Goal: Task Accomplishment & Management: Complete application form

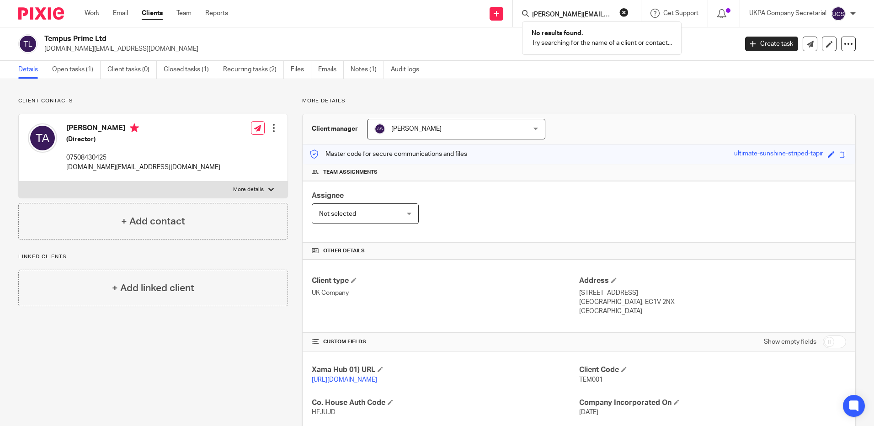
type input "poopal.gajan@gmail.com"
click at [623, 13] on button "reset" at bounding box center [623, 12] width 9 height 9
click at [569, 13] on input "Search" at bounding box center [572, 15] width 82 height 8
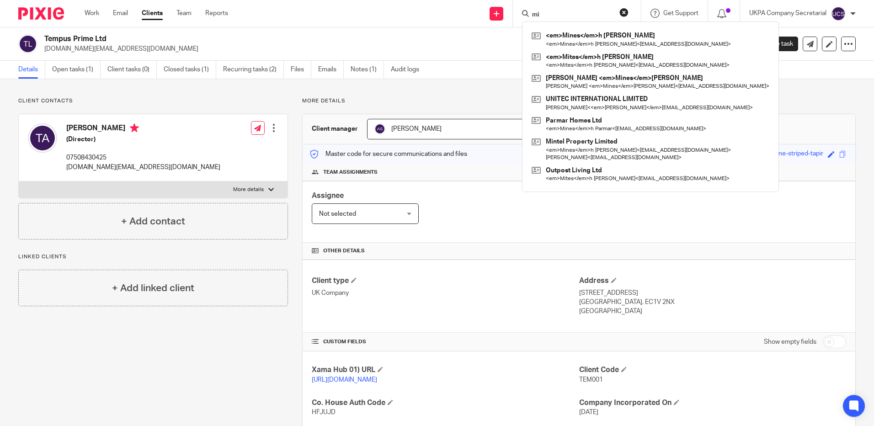
type input "m"
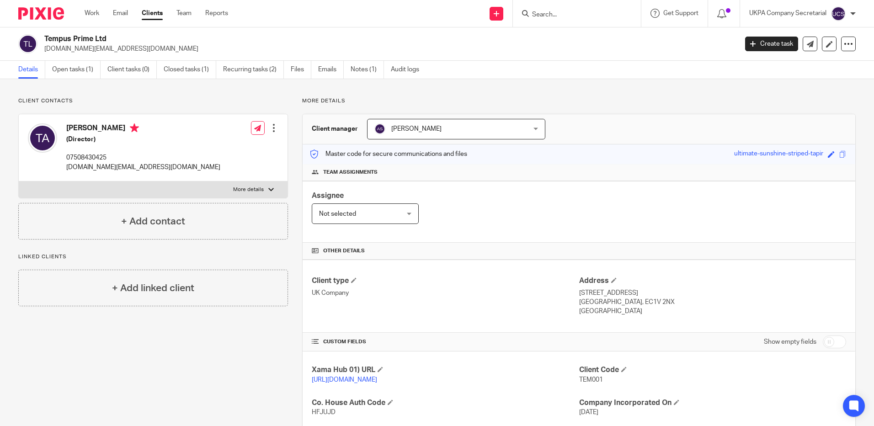
click at [547, 13] on input "Search" at bounding box center [572, 15] width 82 height 8
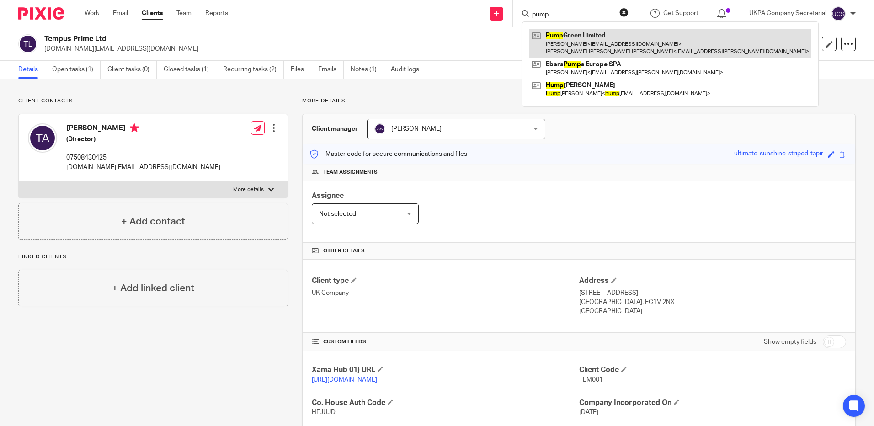
type input "pump"
click at [558, 54] on link at bounding box center [670, 43] width 282 height 28
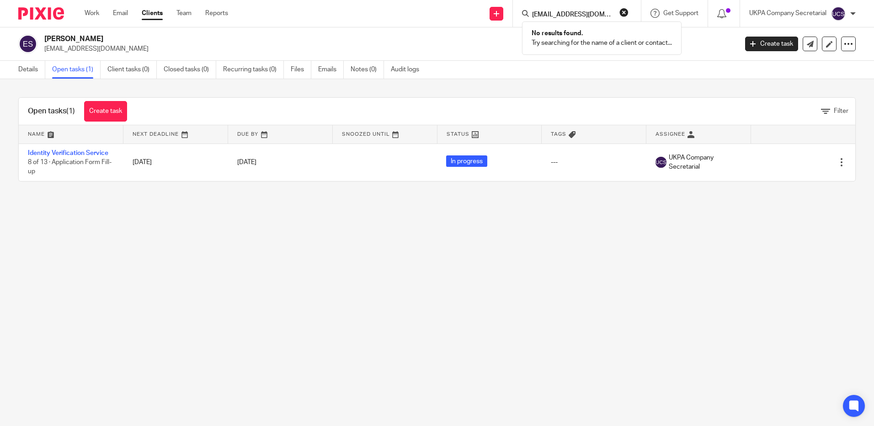
click at [594, 16] on input "rgm@dinmore.co.uk" at bounding box center [572, 15] width 82 height 8
type input "r"
type input "[PERSON_NAME][EMAIL_ADDRESS][PERSON_NAME][DOMAIN_NAME]"
click at [623, 12] on button "reset" at bounding box center [623, 12] width 9 height 9
click at [586, 17] on input "Search" at bounding box center [572, 15] width 82 height 8
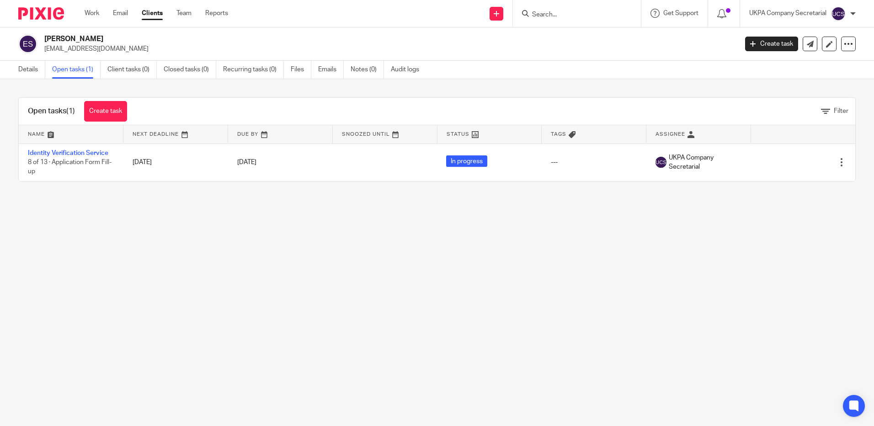
paste input "mark.picken@shireleasing.co.uk"
type input "mark.picken@shireleasing.co.uk"
click at [619, 13] on button "reset" at bounding box center [623, 12] width 9 height 9
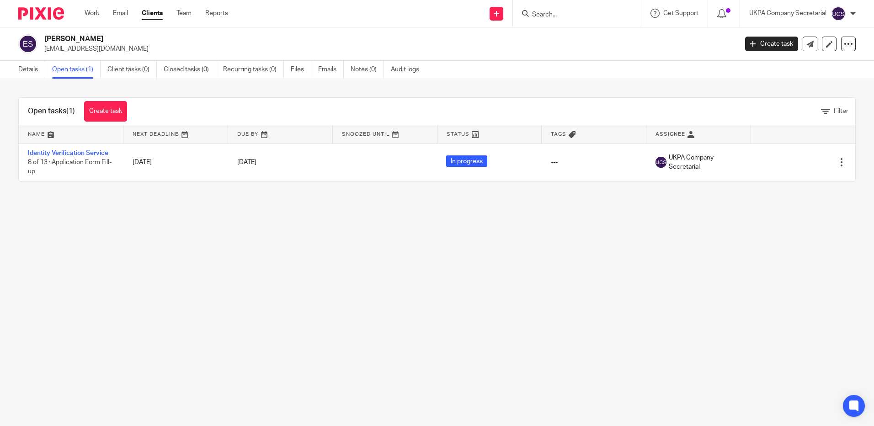
click at [553, 14] on input "Search" at bounding box center [572, 15] width 82 height 8
type input "m"
paste input "rgm@dinmore.co.uk"
type input "rgm@dinmore.co.uk"
click at [619, 11] on button "reset" at bounding box center [623, 12] width 9 height 9
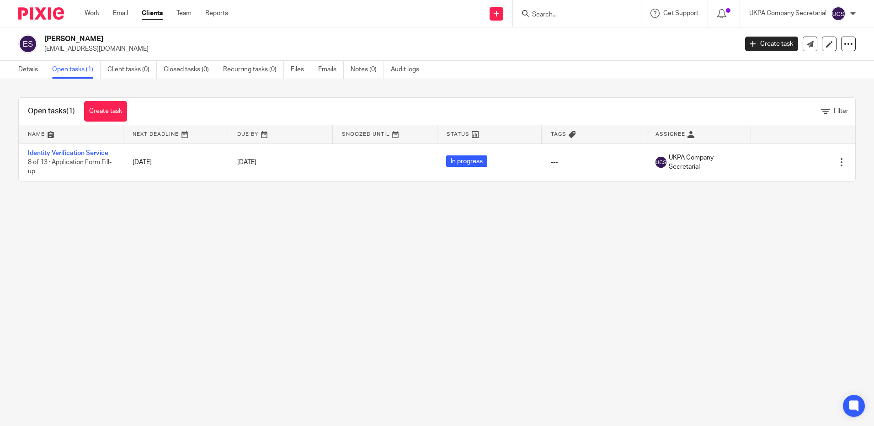
click at [611, 15] on input "Search" at bounding box center [572, 15] width 82 height 8
paste input "rogerhands@mac.com"
type input "rogerhands@mac.com"
click at [625, 9] on button "reset" at bounding box center [623, 12] width 9 height 9
click at [579, 12] on input "Search" at bounding box center [572, 15] width 82 height 8
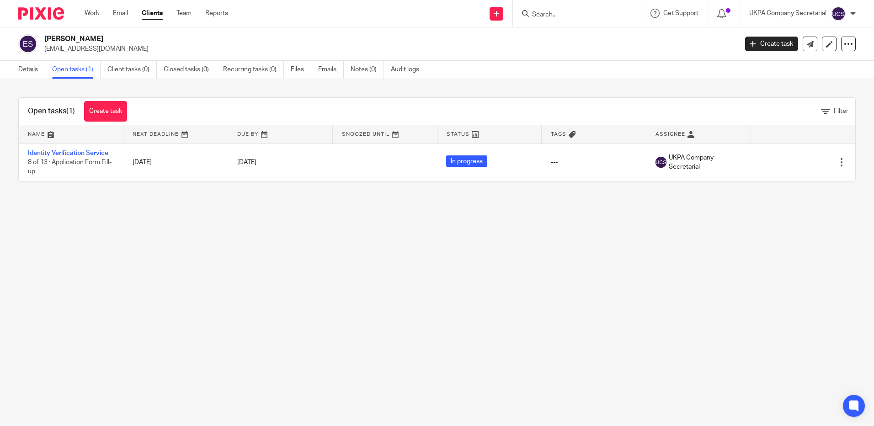
paste input "shaibalm@mindverseconsulting.com"
type input "shaibalm@mindverseconsulting.com"
click at [622, 13] on button "reset" at bounding box center [623, 12] width 9 height 9
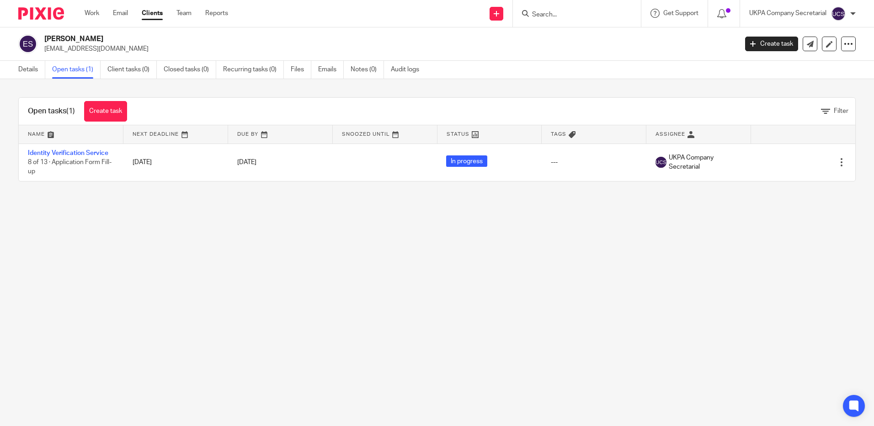
click at [555, 14] on input "Search" at bounding box center [572, 15] width 82 height 8
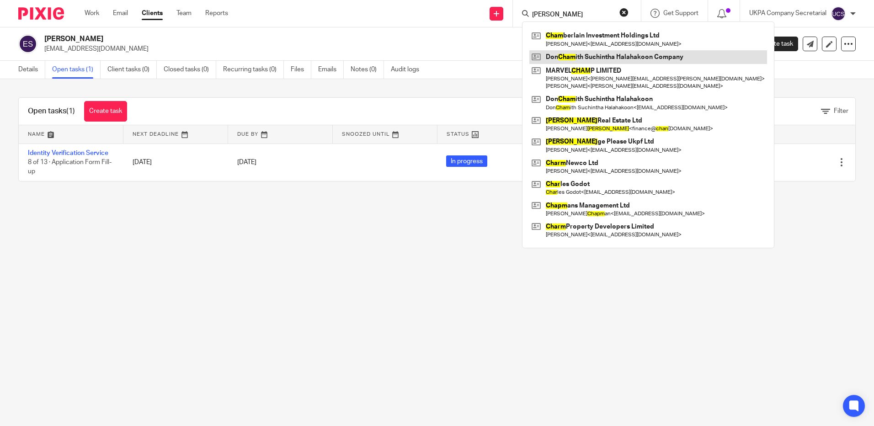
type input "don cham"
click at [617, 57] on link at bounding box center [648, 57] width 238 height 14
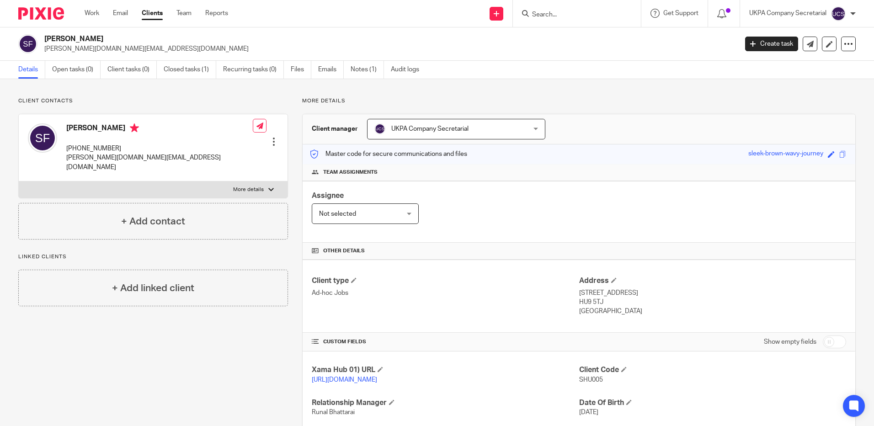
drag, startPoint x: 568, startPoint y: 250, endPoint x: 569, endPoint y: 240, distance: 10.1
click at [568, 250] on h4 "Other details" at bounding box center [579, 250] width 534 height 7
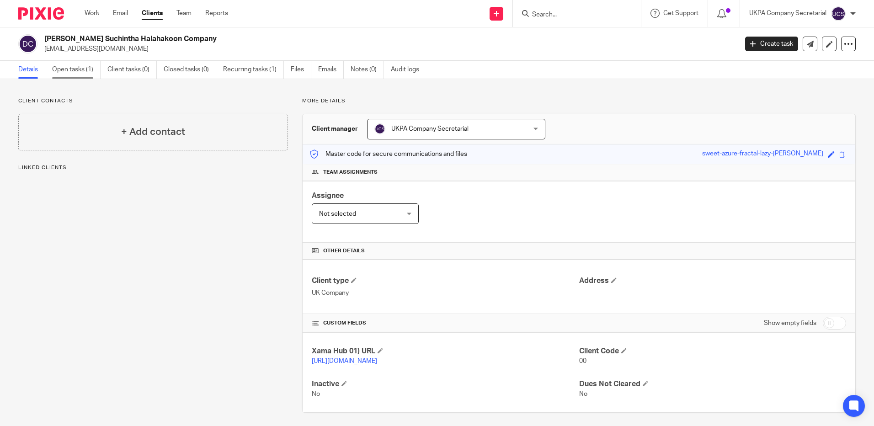
click at [66, 70] on link "Open tasks (1)" at bounding box center [76, 70] width 48 height 18
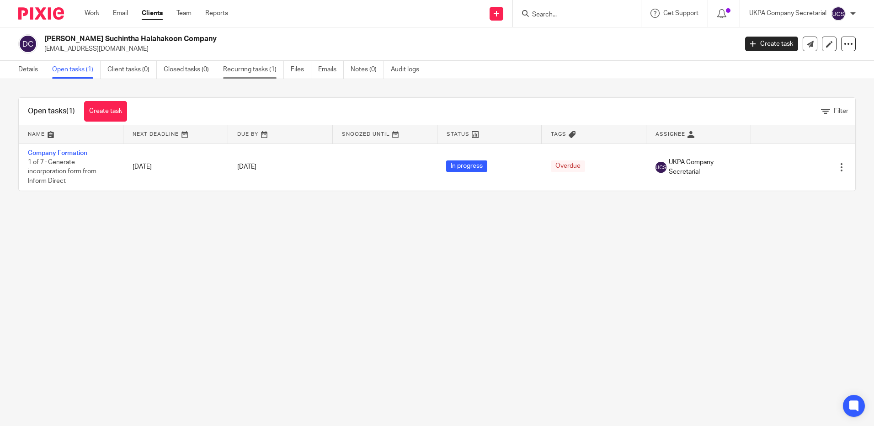
click at [246, 72] on link "Recurring tasks (1)" at bounding box center [253, 70] width 61 height 18
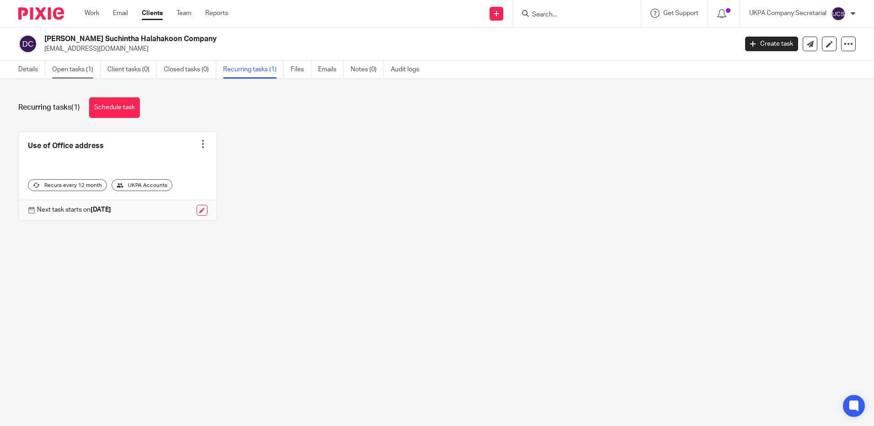
click at [66, 71] on link "Open tasks (1)" at bounding box center [76, 70] width 48 height 18
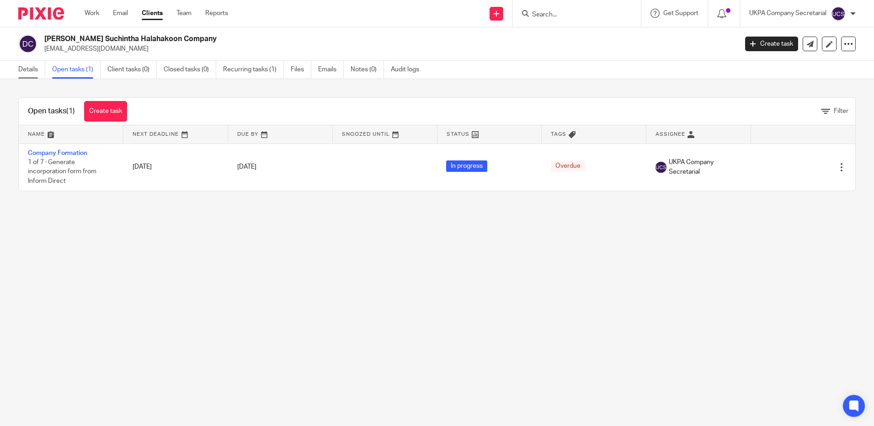
click at [34, 67] on link "Details" at bounding box center [31, 70] width 27 height 18
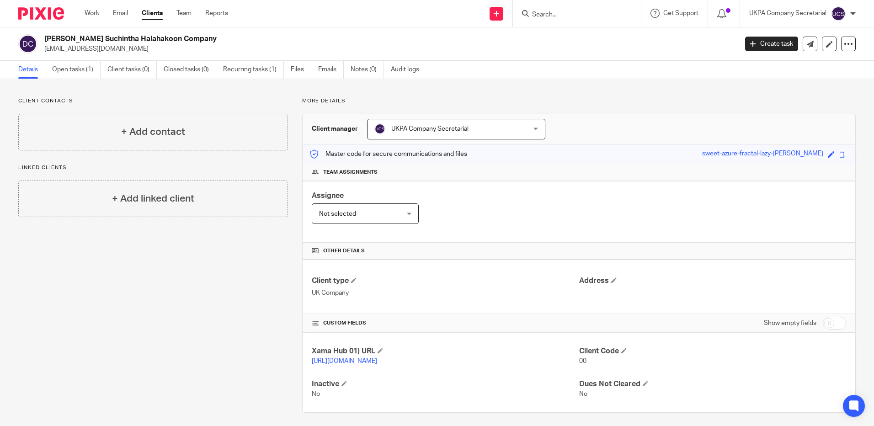
click at [552, 19] on input "Search" at bounding box center [572, 15] width 82 height 8
paste input "shaibalm@mindverseconsulting.com"
type input "shaibalm@mindverseconsulting.com"
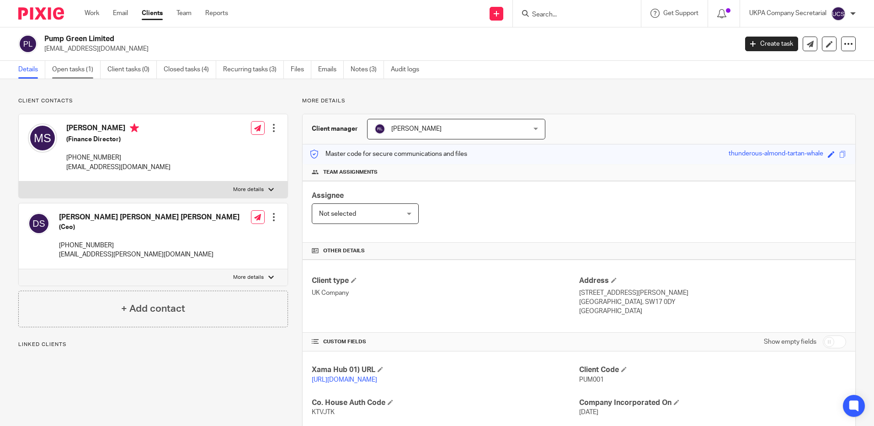
click at [72, 73] on link "Open tasks (1)" at bounding box center [76, 70] width 48 height 18
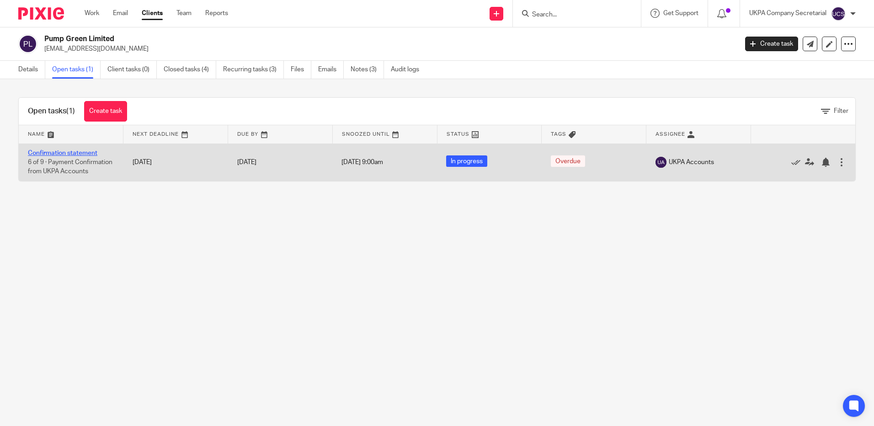
click at [81, 153] on link "Confirmation statement" at bounding box center [62, 153] width 69 height 6
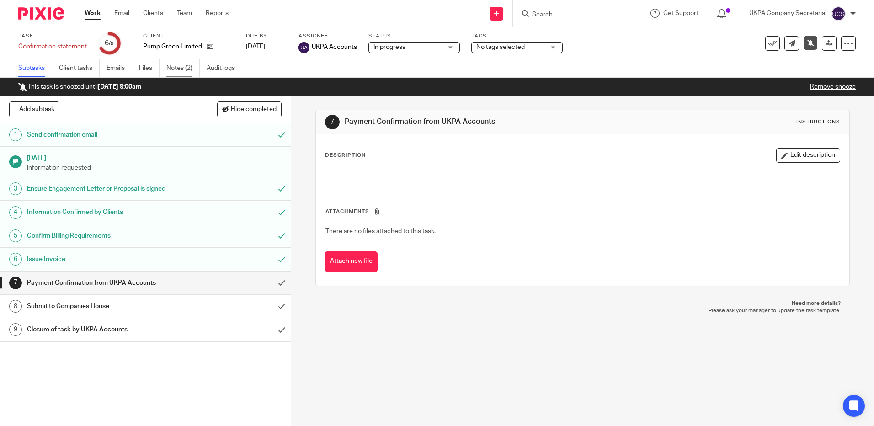
click at [176, 65] on link "Notes (2)" at bounding box center [182, 68] width 33 height 18
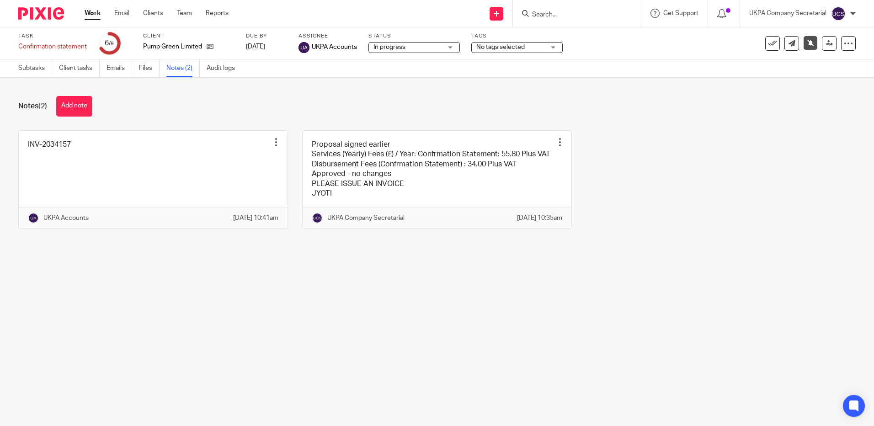
click at [34, 18] on img at bounding box center [41, 13] width 46 height 12
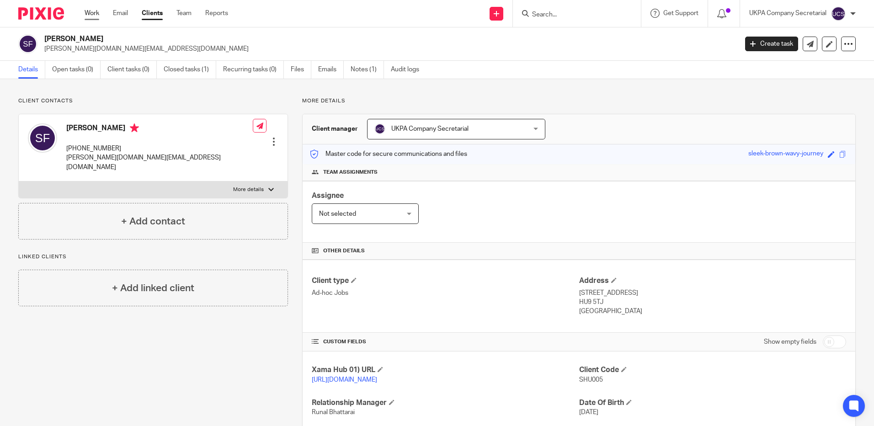
click at [97, 15] on link "Work" at bounding box center [92, 13] width 15 height 9
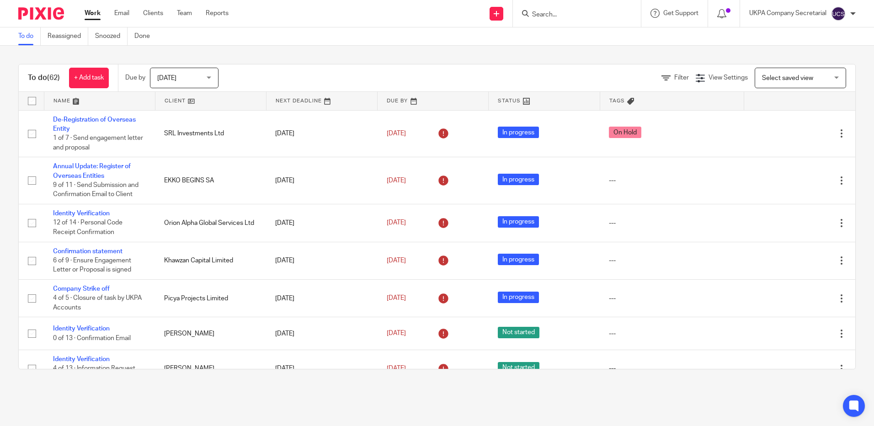
click at [192, 77] on span "[DATE]" at bounding box center [181, 77] width 48 height 19
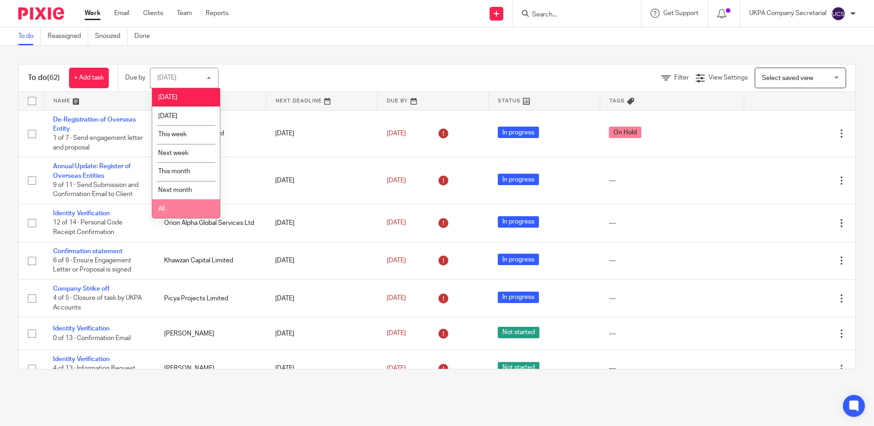
click at [181, 209] on li "All" at bounding box center [186, 208] width 68 height 19
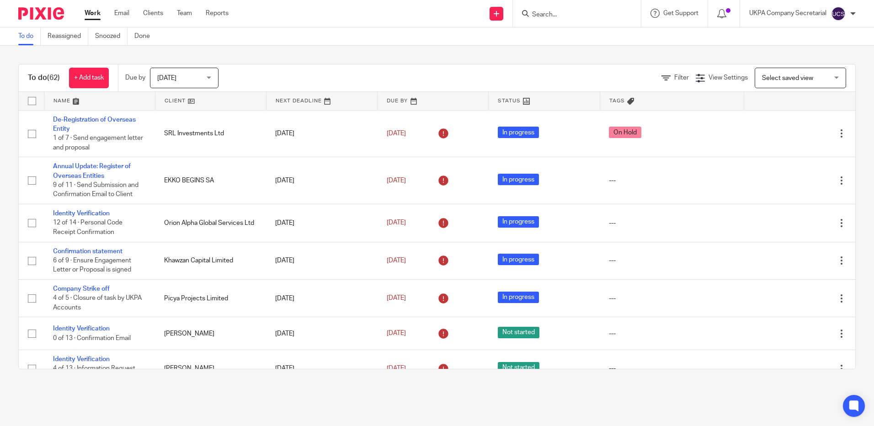
click at [176, 81] on span "[DATE]" at bounding box center [181, 77] width 48 height 19
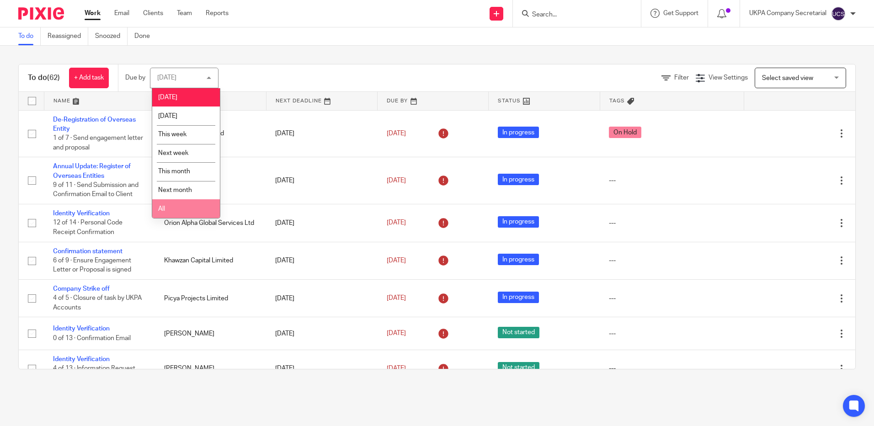
click at [186, 216] on li "All" at bounding box center [186, 208] width 68 height 19
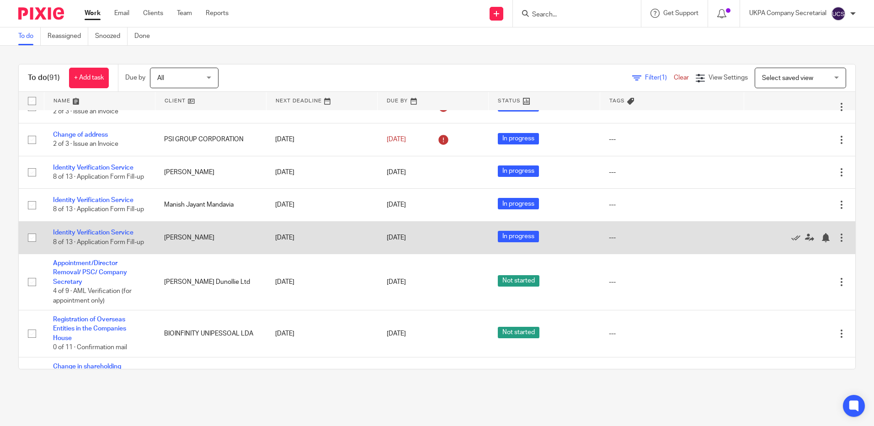
scroll to position [2194, 0]
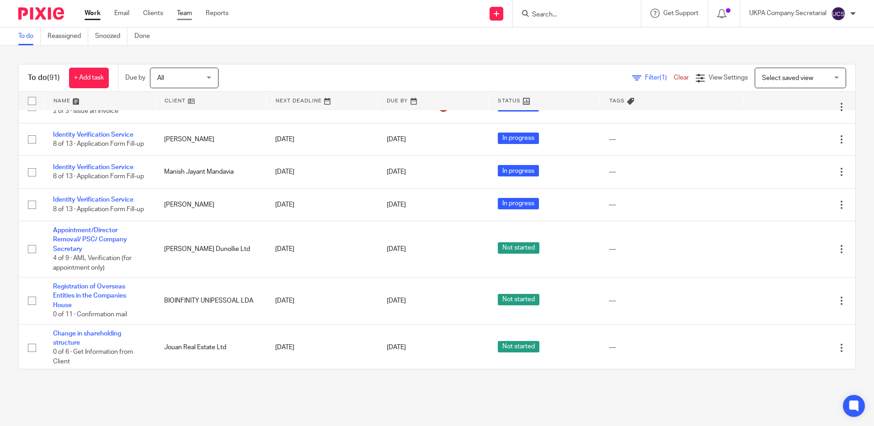
click at [186, 18] on link "Team" at bounding box center [184, 13] width 15 height 9
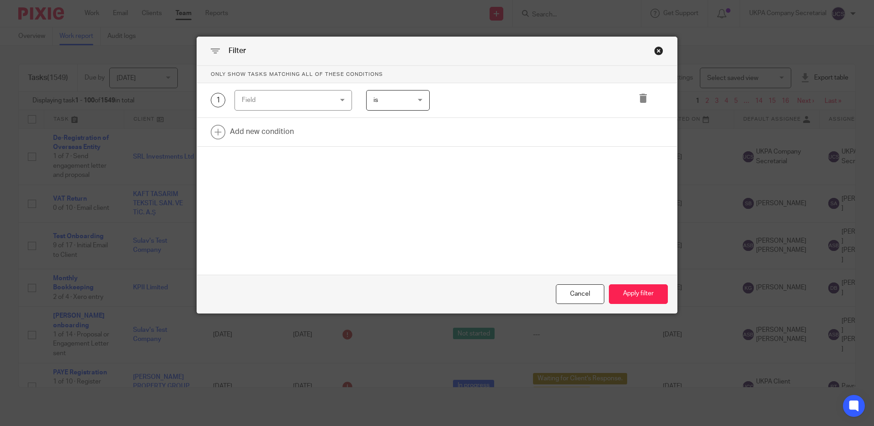
click at [306, 104] on div "Field" at bounding box center [286, 99] width 88 height 19
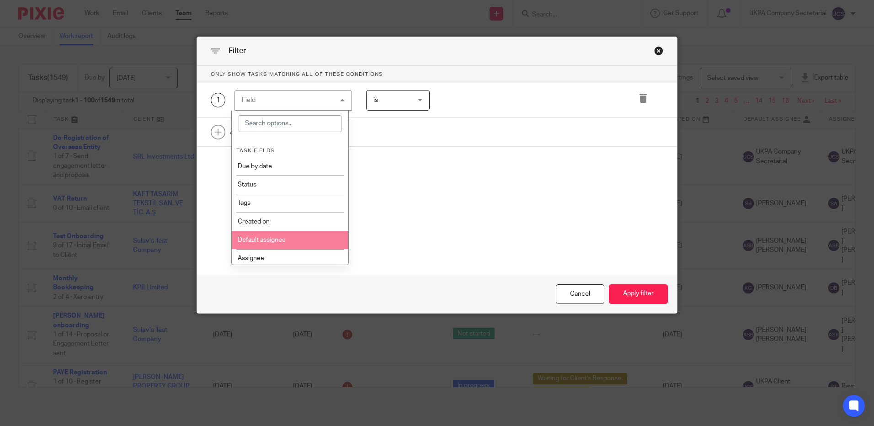
scroll to position [46, 0]
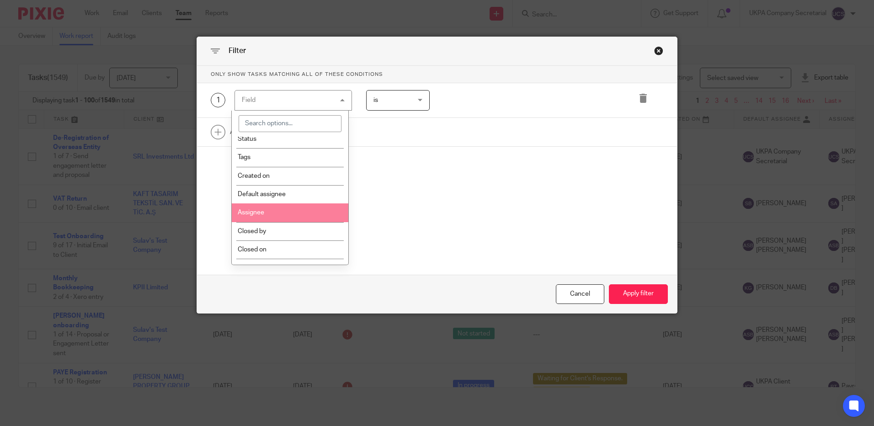
click at [284, 213] on li "Assignee" at bounding box center [290, 212] width 117 height 18
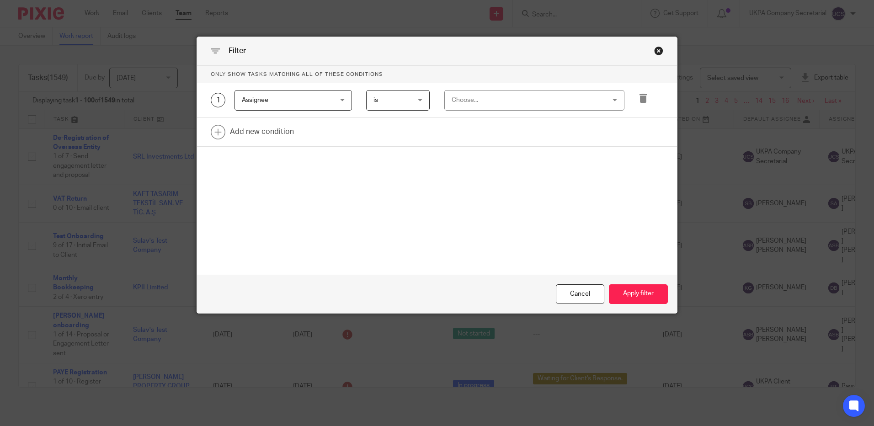
click at [496, 90] on div "Choose..." at bounding box center [534, 100] width 180 height 21
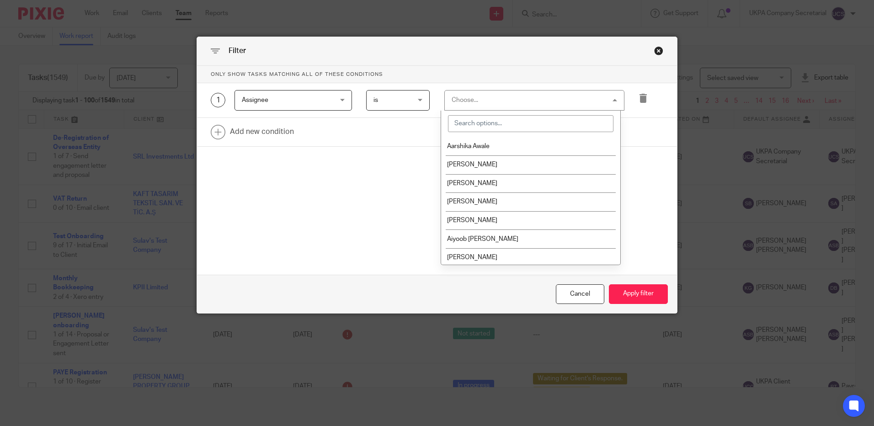
click at [492, 126] on input "search" at bounding box center [530, 123] width 165 height 17
type input "j"
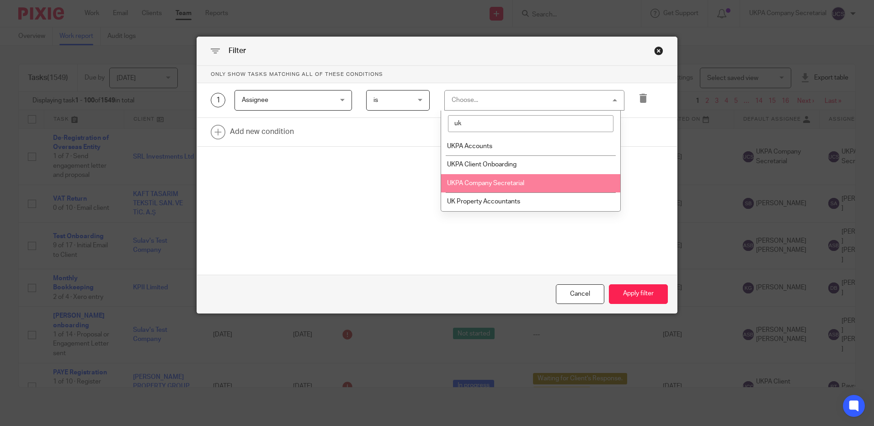
type input "uk"
click at [479, 181] on span "UKPA Company Secretarial" at bounding box center [485, 183] width 77 height 6
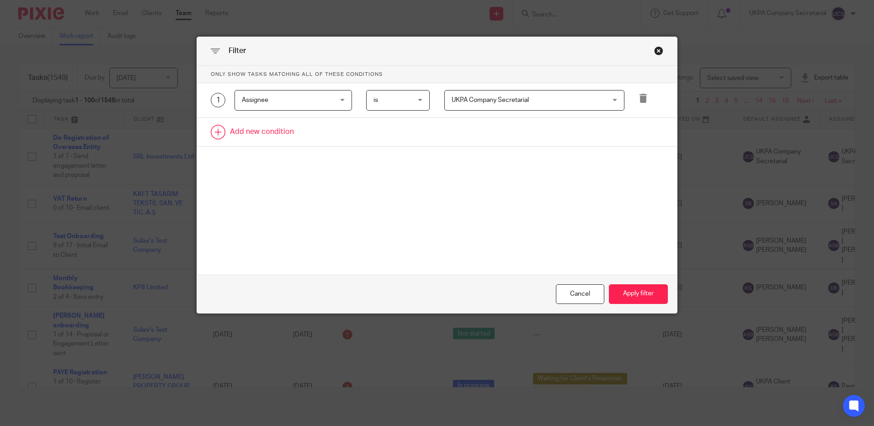
click at [249, 128] on link at bounding box center [437, 132] width 480 height 28
click at [262, 134] on div "Field" at bounding box center [286, 134] width 88 height 19
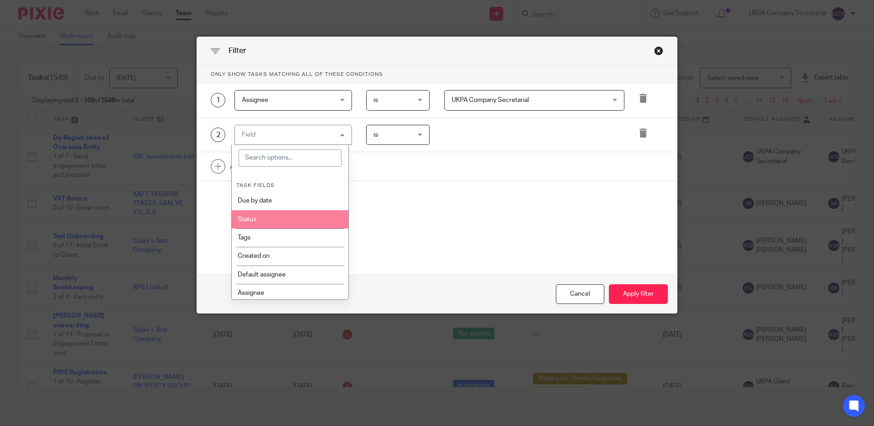
click at [272, 217] on li "Status" at bounding box center [290, 219] width 117 height 18
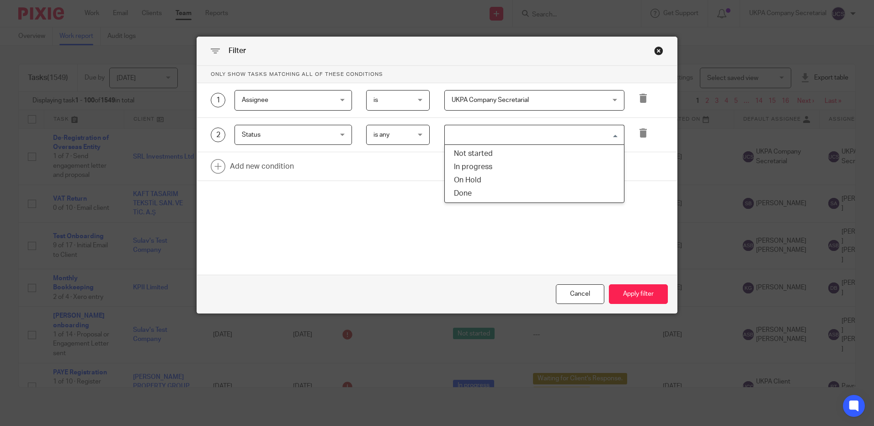
click at [472, 138] on input "Search for option" at bounding box center [532, 135] width 173 height 16
click at [471, 156] on li "Not started" at bounding box center [534, 153] width 179 height 13
click at [519, 135] on input "Search for option" at bounding box center [558, 135] width 122 height 16
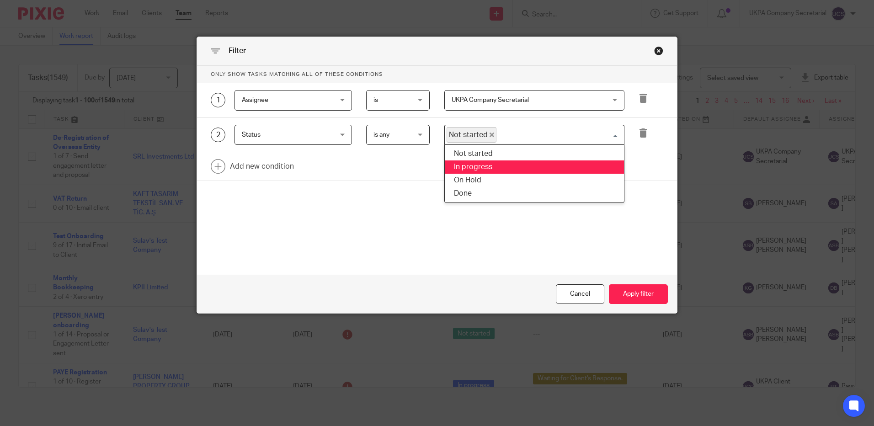
click at [488, 167] on li "In progress" at bounding box center [534, 166] width 179 height 13
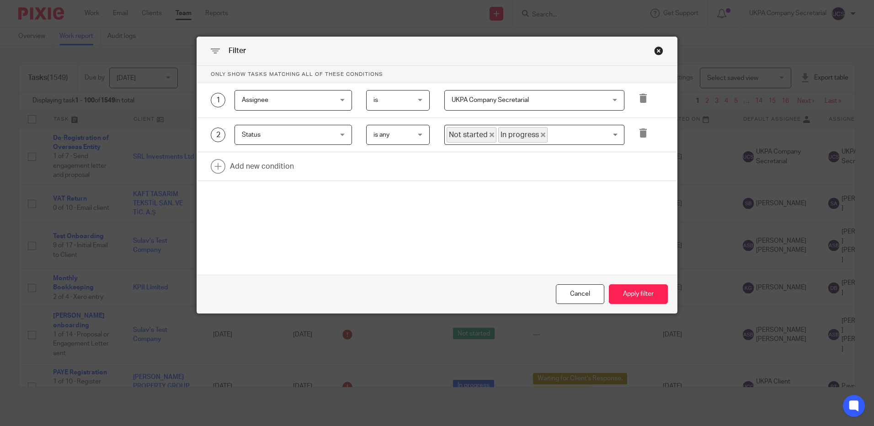
click at [564, 133] on input "Search for option" at bounding box center [583, 135] width 70 height 16
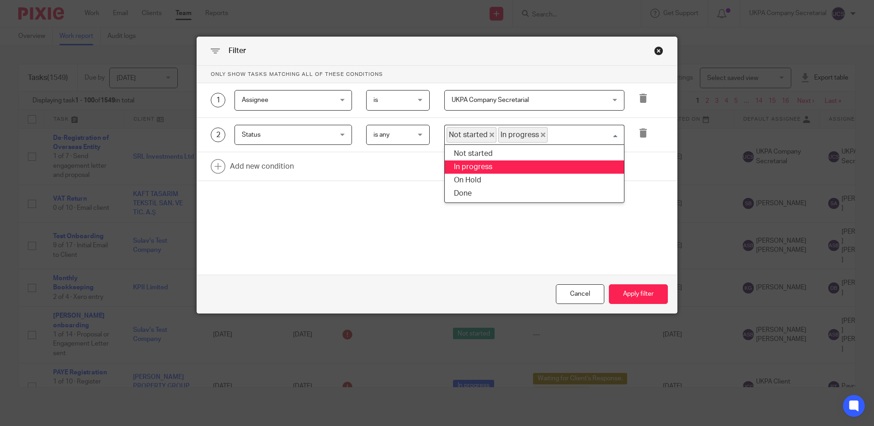
click at [523, 173] on li "In progress" at bounding box center [534, 166] width 179 height 13
click at [561, 136] on input "Search for option" at bounding box center [583, 135] width 70 height 16
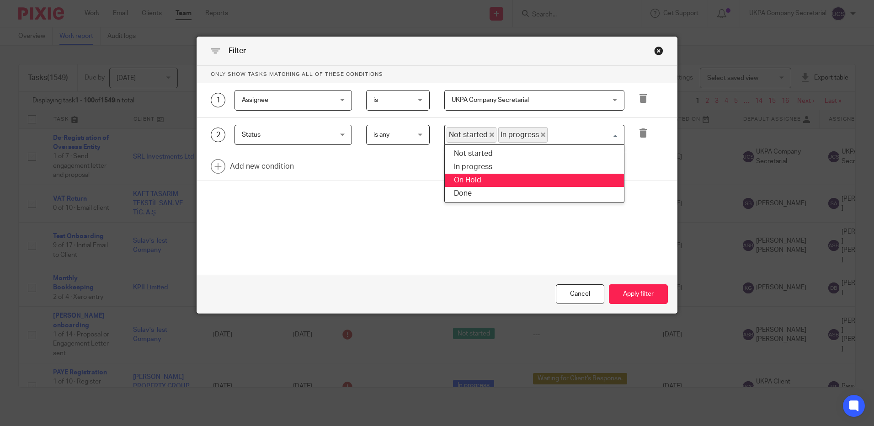
click at [487, 175] on li "On Hold" at bounding box center [534, 180] width 179 height 13
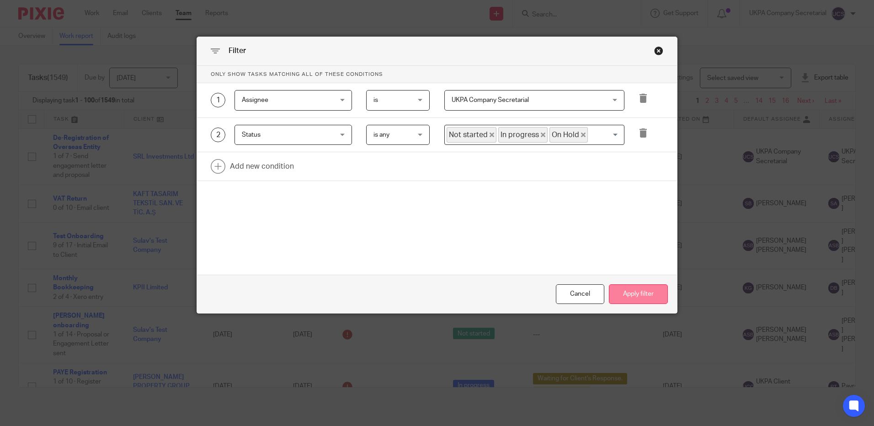
click at [631, 295] on button "Apply filter" at bounding box center [638, 294] width 59 height 20
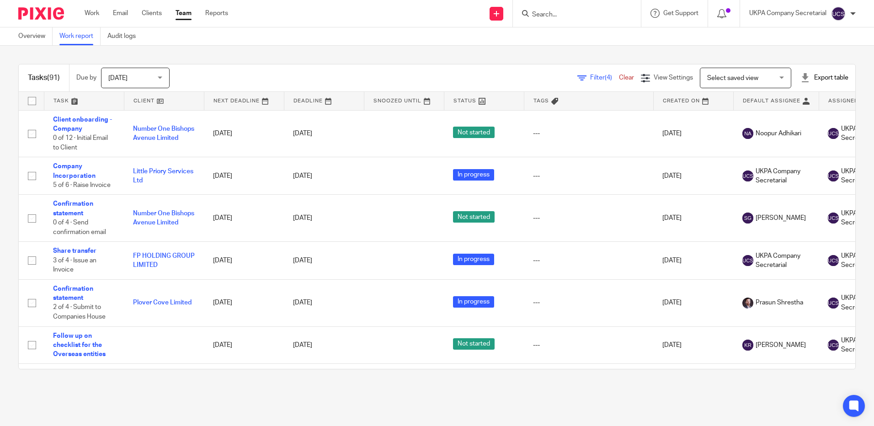
click at [144, 77] on span "[DATE]" at bounding box center [132, 77] width 48 height 19
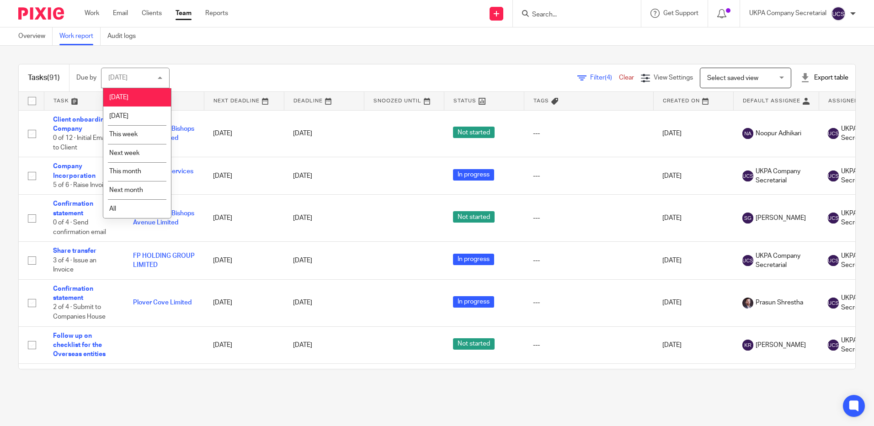
click at [238, 73] on div "Filter (4) Clear View Settings View Settings (4) Filters Clear Save Manage save…" at bounding box center [521, 78] width 670 height 21
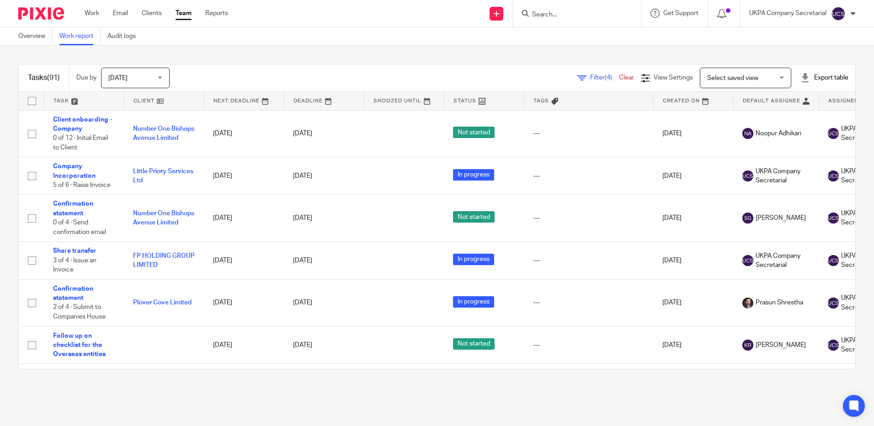
click at [800, 78] on div at bounding box center [804, 77] width 9 height 9
click at [791, 112] on link "Excel spreadsheet" at bounding box center [801, 111] width 53 height 6
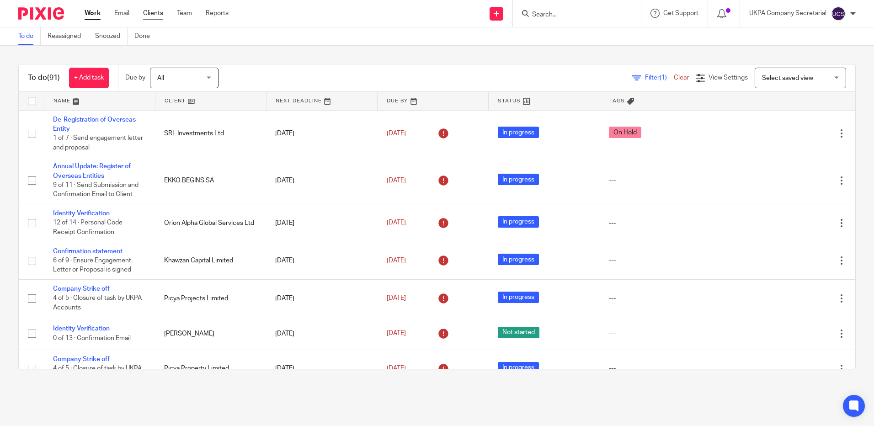
click at [152, 15] on link "Clients" at bounding box center [153, 13] width 20 height 9
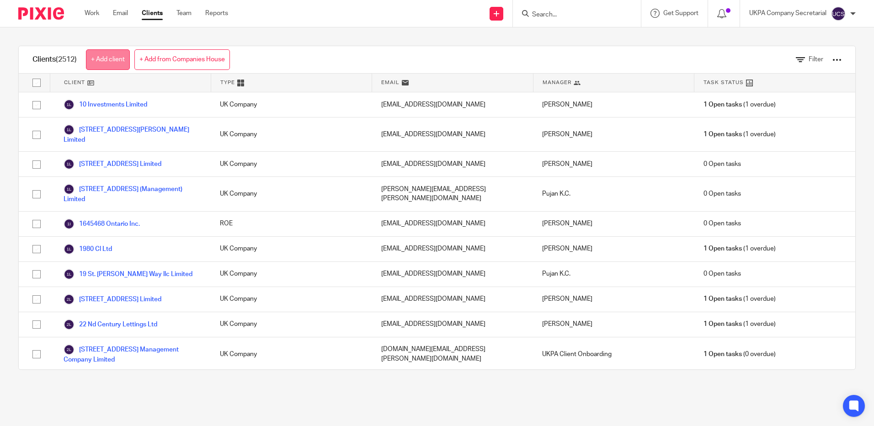
click at [102, 60] on link "+ Add client" at bounding box center [108, 59] width 44 height 21
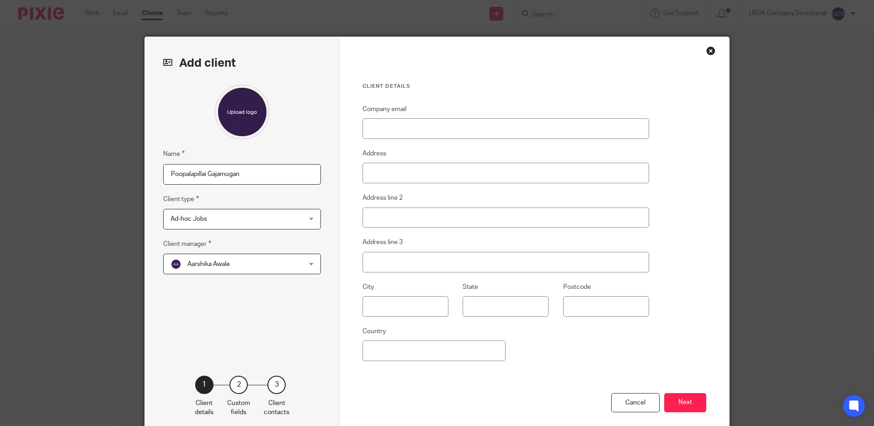
type input "Poopalapillai Gajamugan"
click at [389, 130] on input "Company email" at bounding box center [505, 128] width 287 height 21
paste input "[PERSON_NAME][EMAIL_ADDRESS][PERSON_NAME][DOMAIN_NAME]> Sent: [DATE] 14:33"
type input "[EMAIL_ADDRESS][DOMAIN_NAME]"
click at [660, 161] on div "Client details Company email poopal.gajan@gmail.com Address Address line 2 Addr…" at bounding box center [534, 236] width 389 height 398
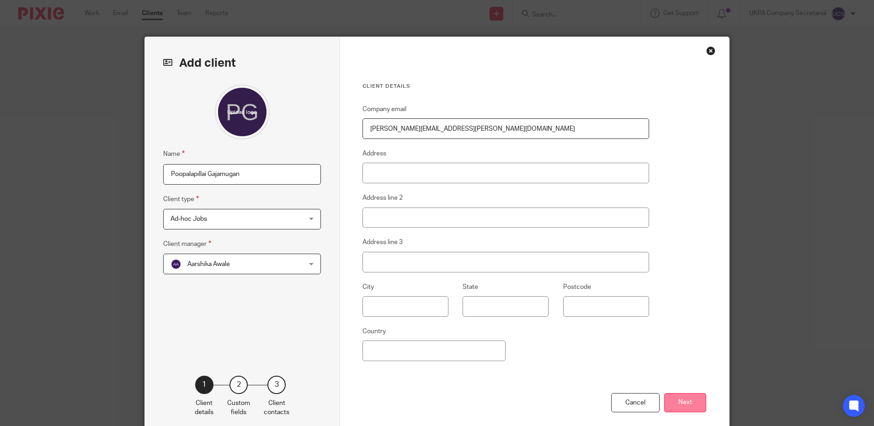
click at [669, 404] on button "Next" at bounding box center [685, 403] width 42 height 20
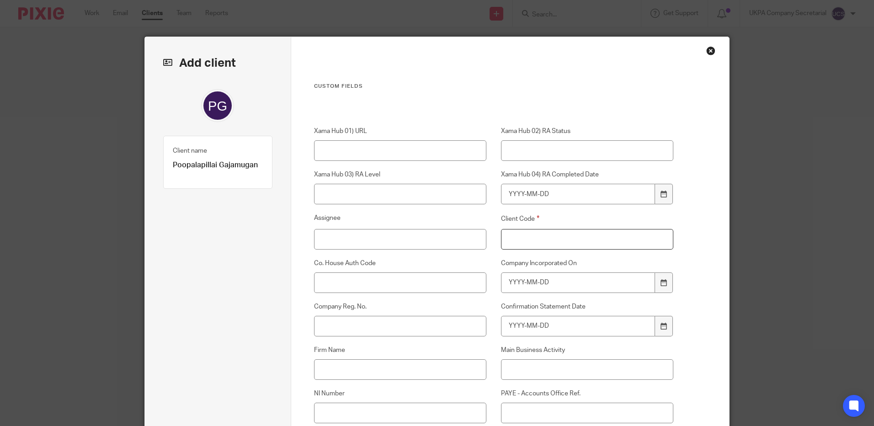
click at [567, 239] on input "Client Code" at bounding box center [587, 239] width 173 height 21
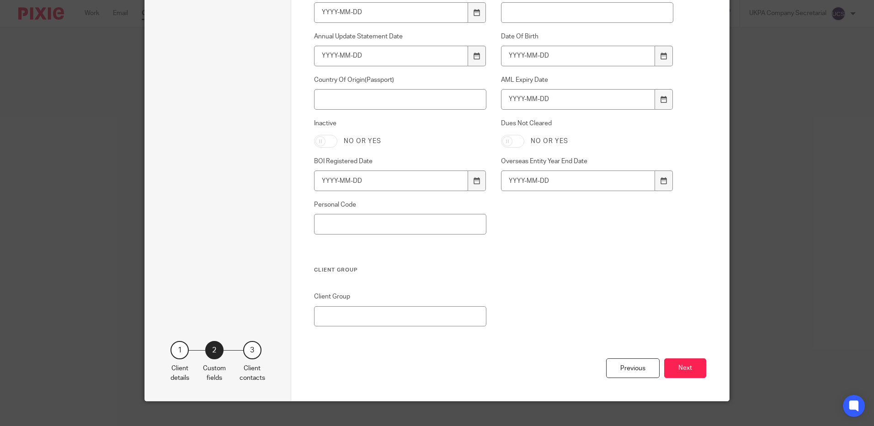
scroll to position [630, 0]
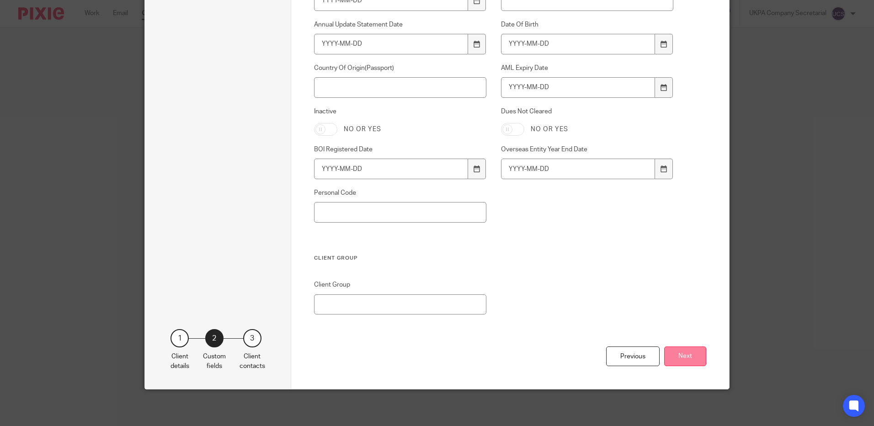
type input "000"
click at [692, 352] on button "Next" at bounding box center [685, 356] width 42 height 20
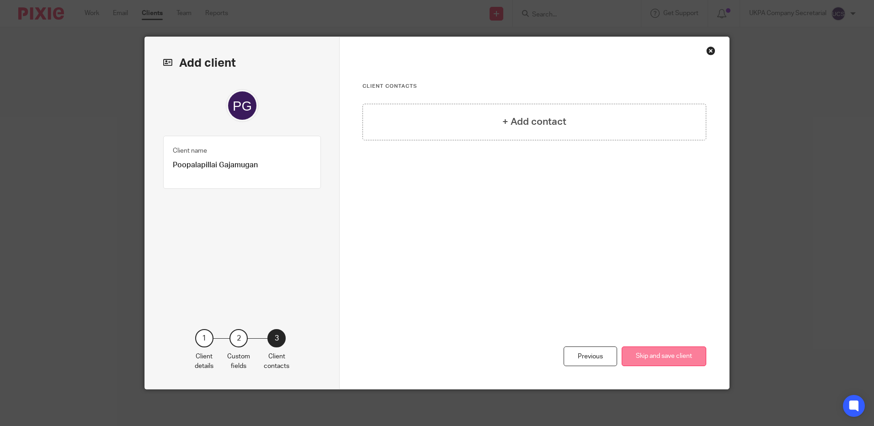
click at [683, 360] on button "Skip and save client" at bounding box center [664, 356] width 85 height 20
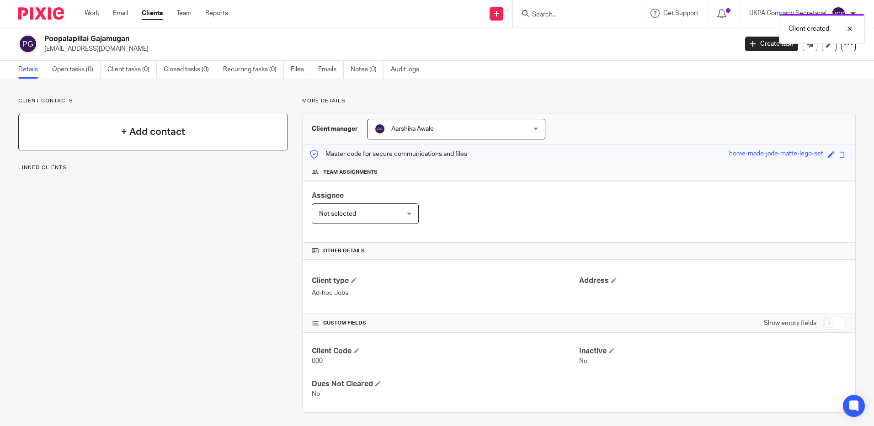
click at [166, 138] on h4 "+ Add contact" at bounding box center [153, 132] width 64 height 14
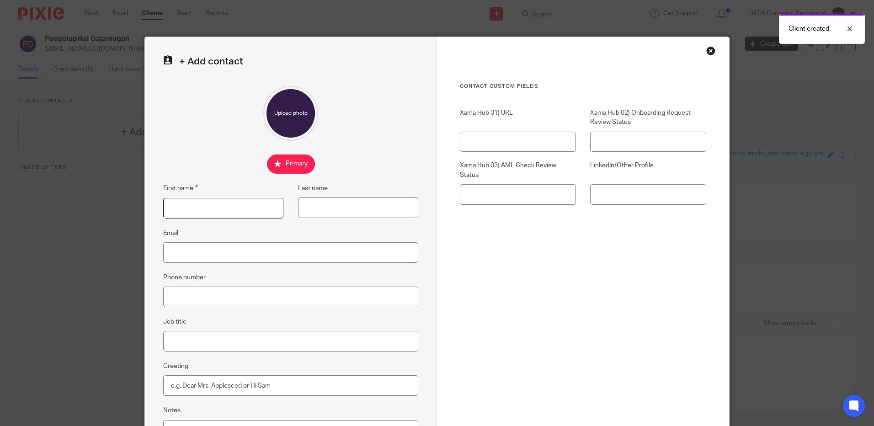
click at [191, 210] on input "First name" at bounding box center [223, 208] width 120 height 21
type input "Poopalapillai"
type input "Gajamugan"
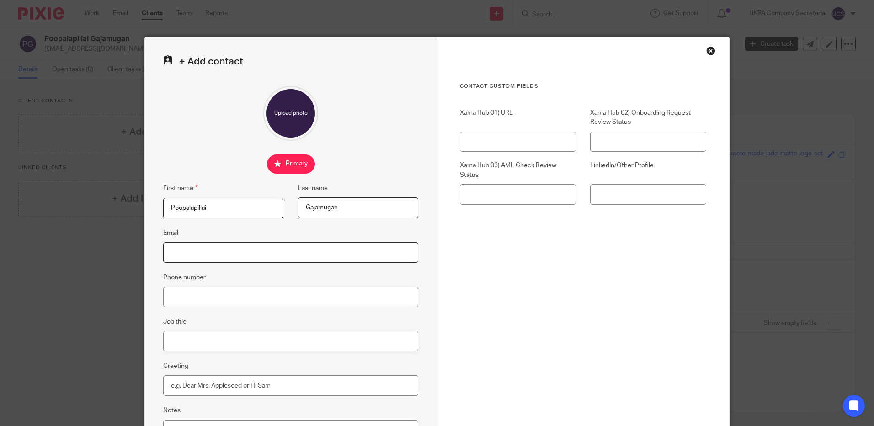
type input "poopal.gajan@gmail.com"
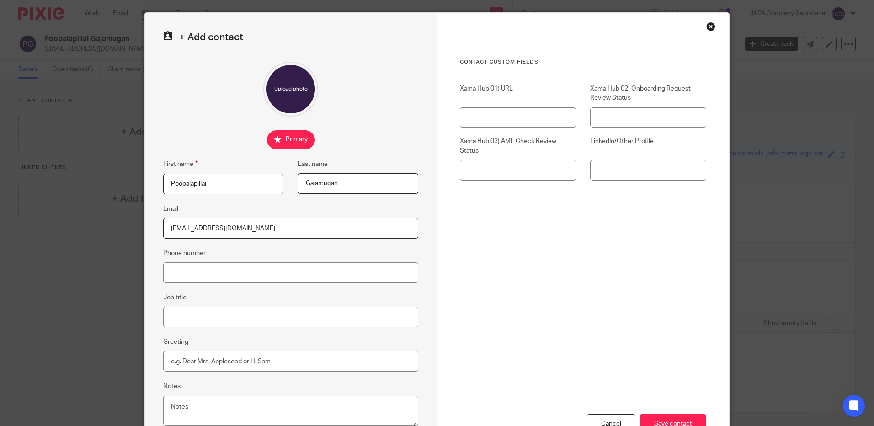
scroll to position [46, 0]
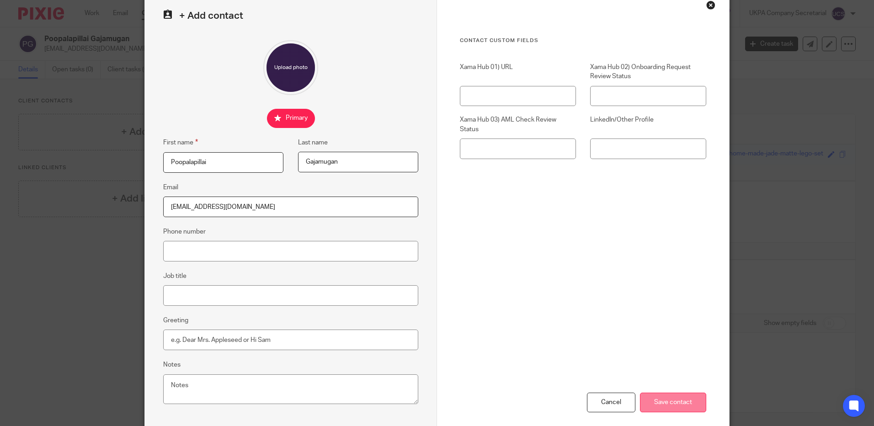
click at [680, 404] on input "Save contact" at bounding box center [673, 403] width 66 height 20
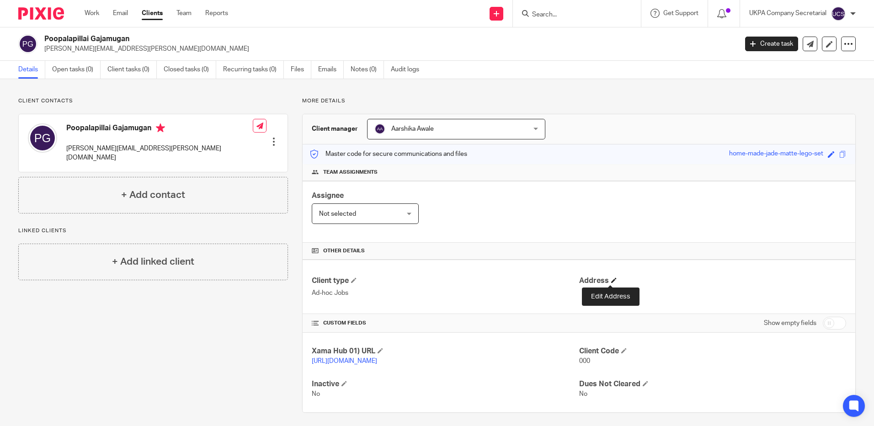
click at [611, 282] on span at bounding box center [613, 279] width 5 height 5
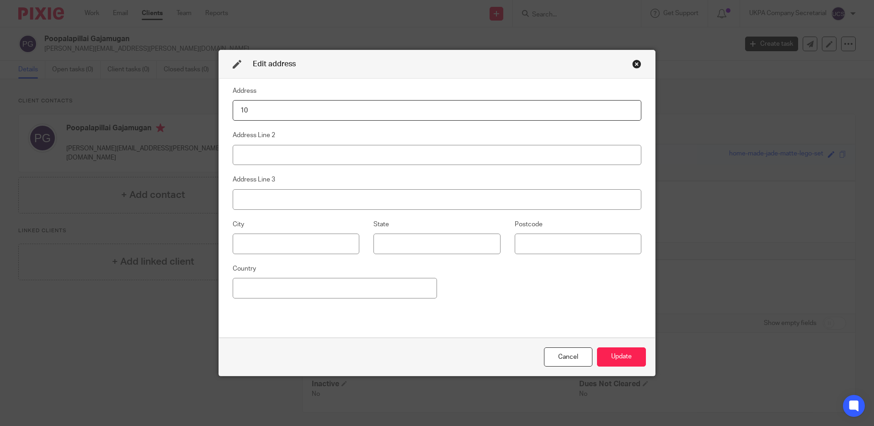
type input "[STREET_ADDRESS]"
type input "Hertfordshire"
type input "WD24 6RW"
type input "Nepal"
click at [254, 158] on input at bounding box center [437, 155] width 409 height 21
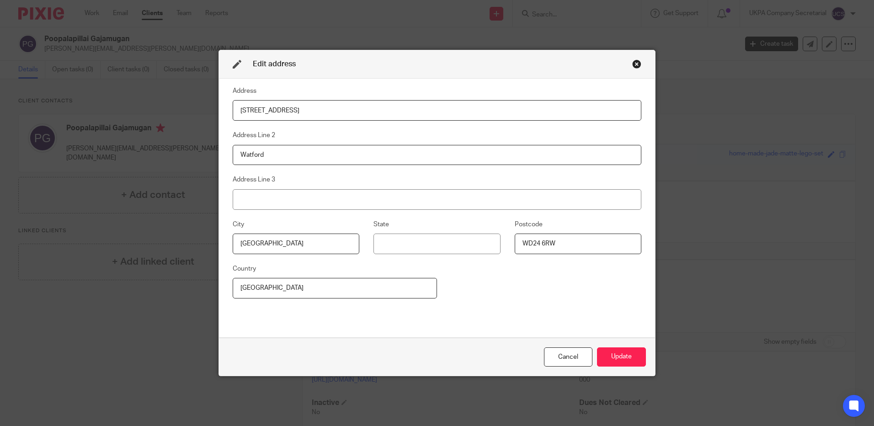
type input "Watford"
click at [307, 291] on input "Nepal" at bounding box center [335, 288] width 204 height 21
type input "N"
type input "United Kingdom"
click at [618, 354] on button "Update" at bounding box center [621, 357] width 49 height 20
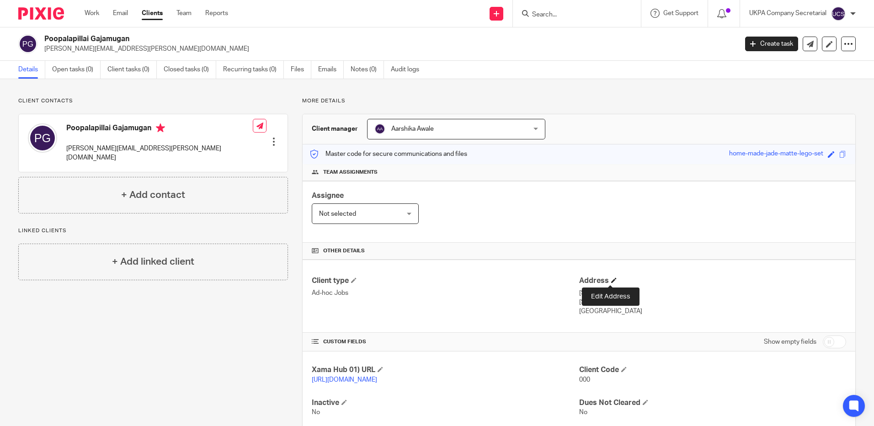
click at [611, 280] on span at bounding box center [613, 279] width 5 height 5
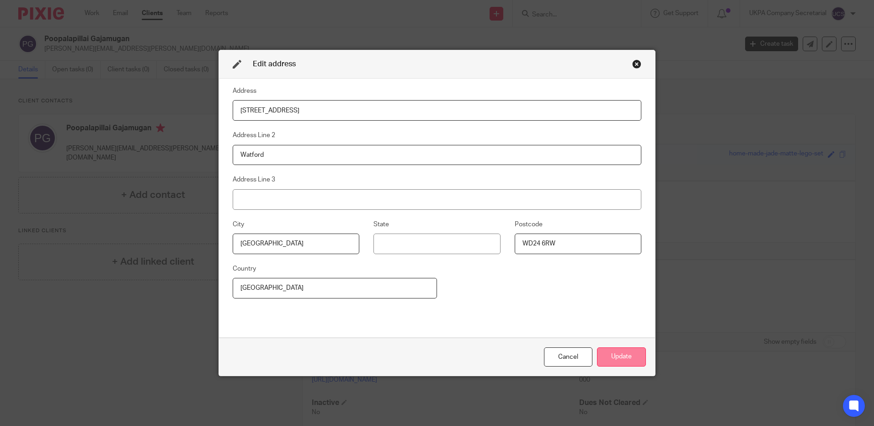
type input "10 Oakdene Road"
click at [609, 361] on button "Update" at bounding box center [621, 357] width 49 height 20
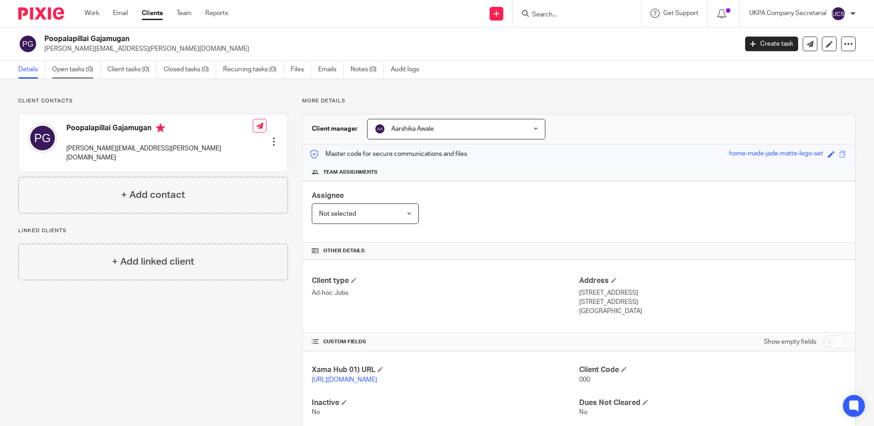
click at [73, 73] on link "Open tasks (0)" at bounding box center [76, 70] width 48 height 18
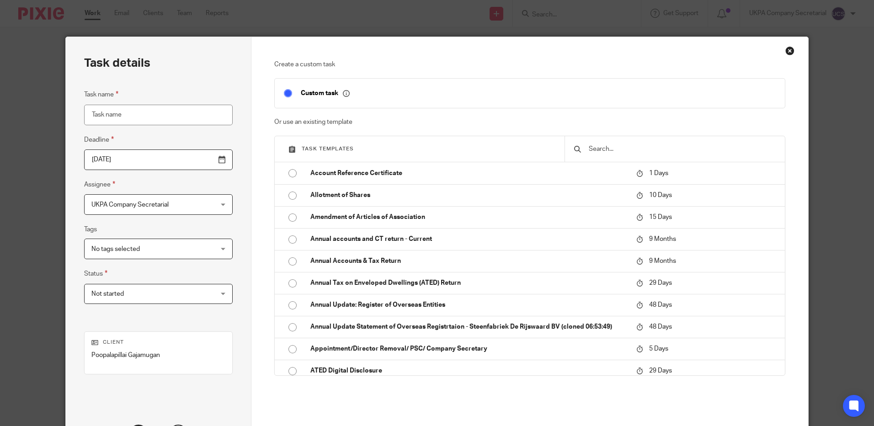
click at [655, 148] on input "text" at bounding box center [682, 149] width 188 height 10
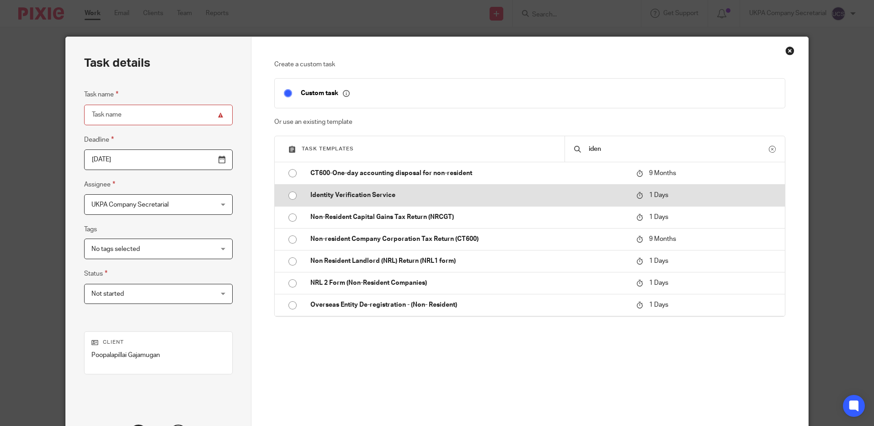
type input "iden"
click at [405, 198] on p "Identity Verification Service" at bounding box center [468, 195] width 317 height 9
type input "[DATE]"
type input "Identity Verification Service"
checkbox input "false"
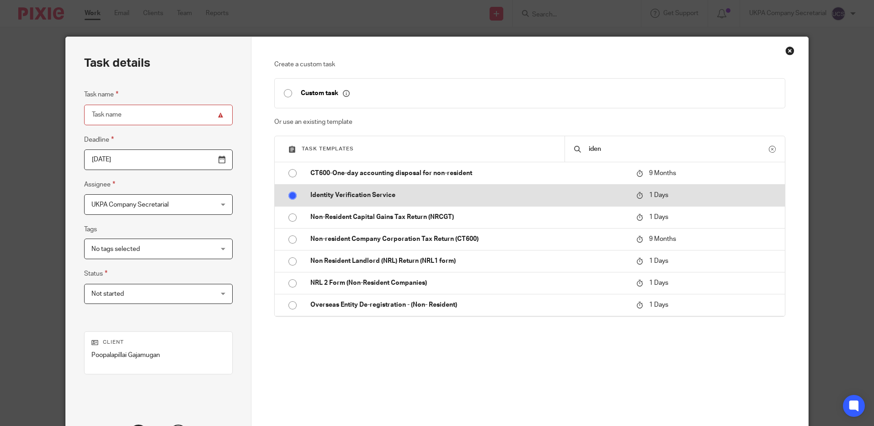
radio input "true"
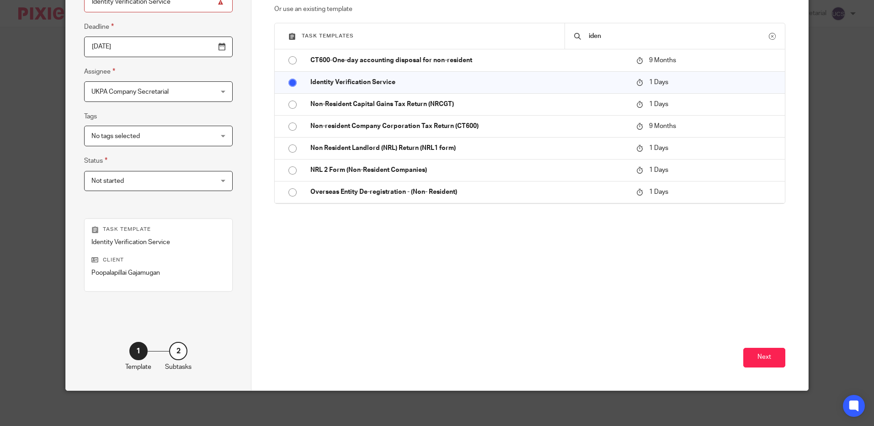
scroll to position [114, 0]
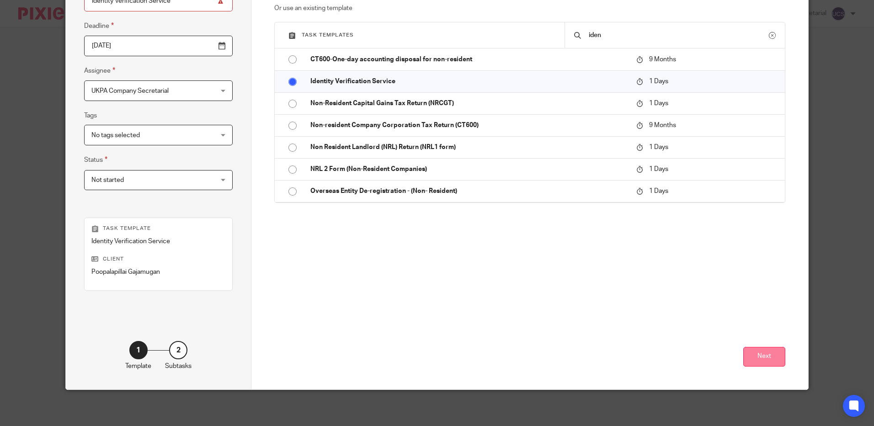
click at [750, 362] on button "Next" at bounding box center [764, 357] width 42 height 20
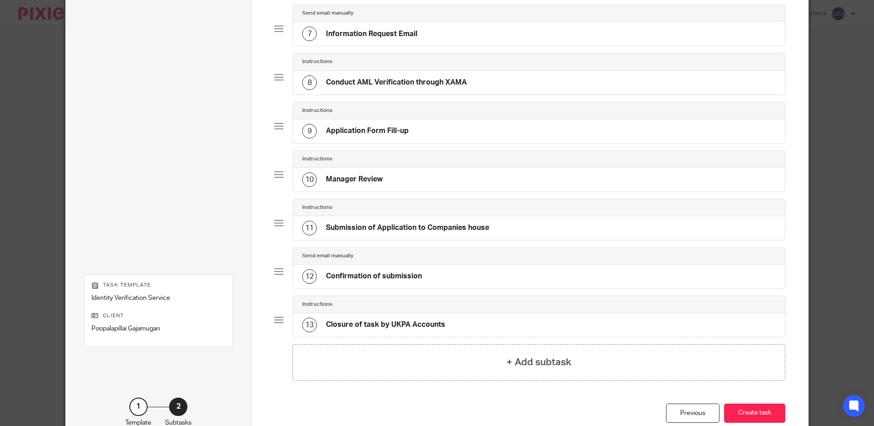
scroll to position [426, 0]
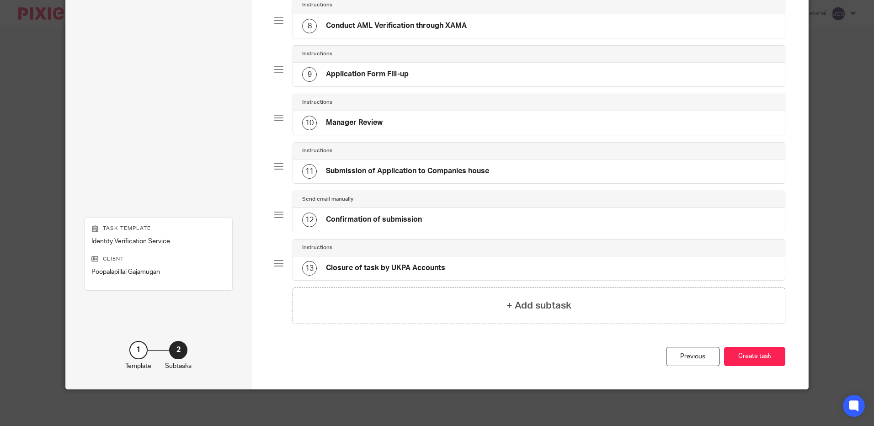
click at [750, 362] on button "Create task" at bounding box center [754, 357] width 61 height 20
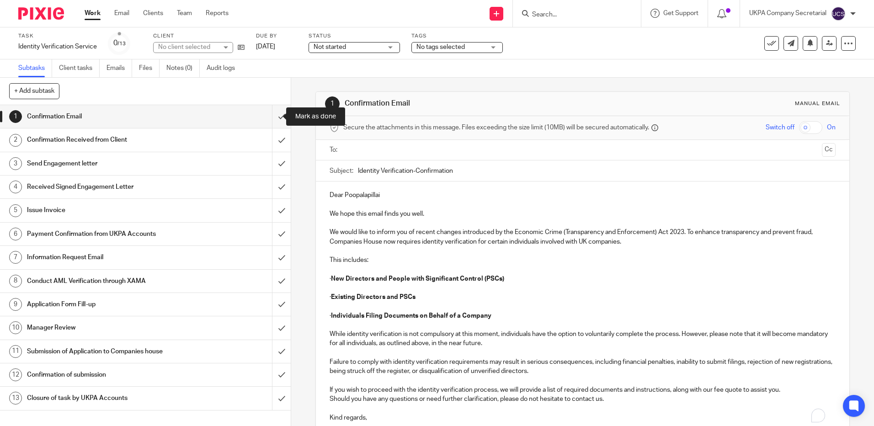
click at [277, 119] on input "submit" at bounding box center [145, 116] width 291 height 23
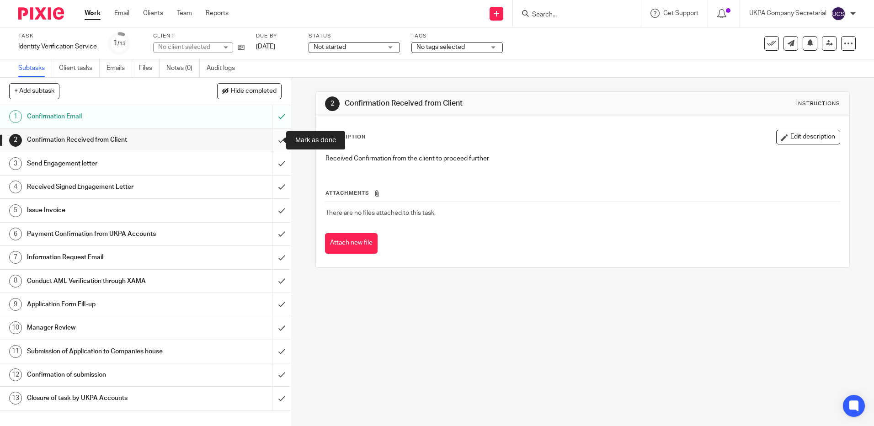
click at [272, 139] on input "submit" at bounding box center [145, 139] width 291 height 23
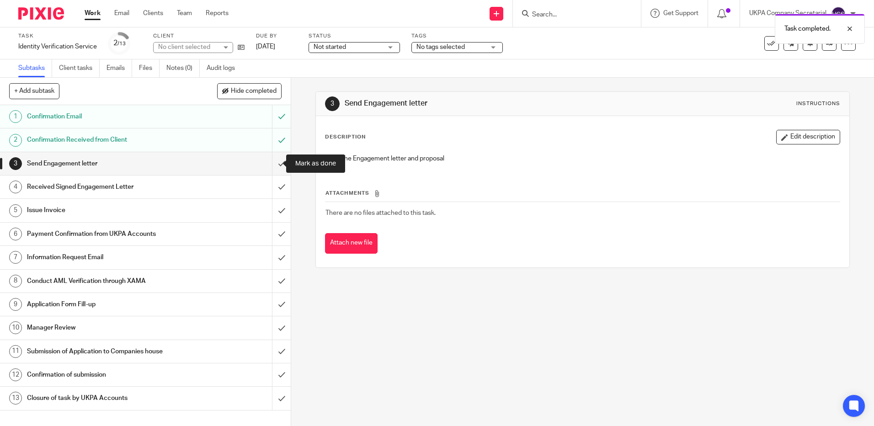
click at [271, 164] on input "submit" at bounding box center [145, 163] width 291 height 23
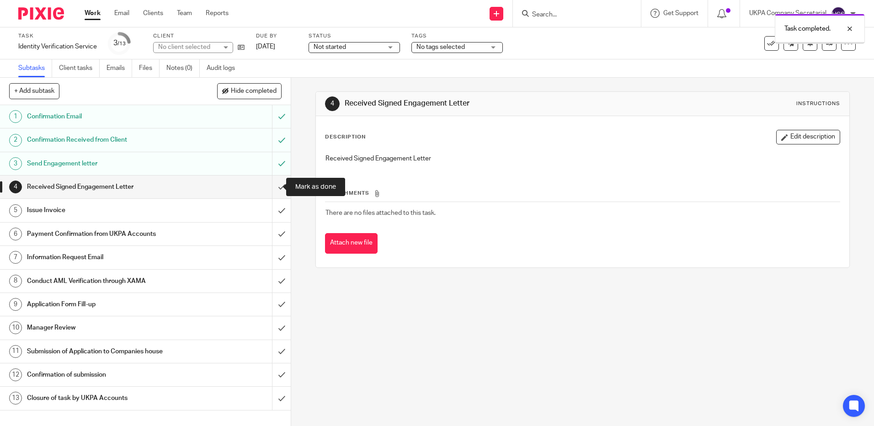
click at [273, 187] on input "submit" at bounding box center [145, 187] width 291 height 23
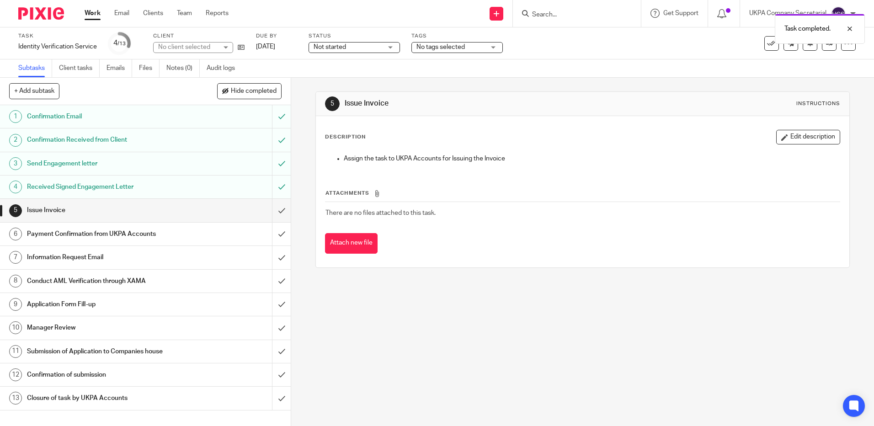
click at [358, 51] on span "Not started" at bounding box center [348, 48] width 69 height 10
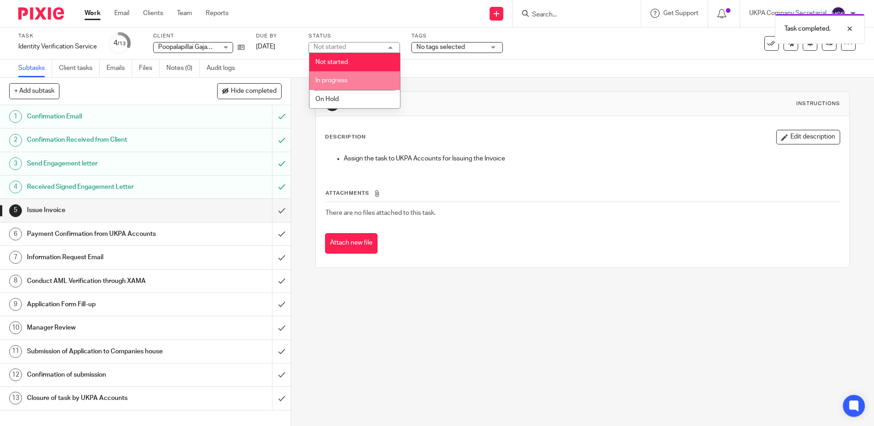
click at [351, 83] on li "In progress" at bounding box center [354, 80] width 90 height 19
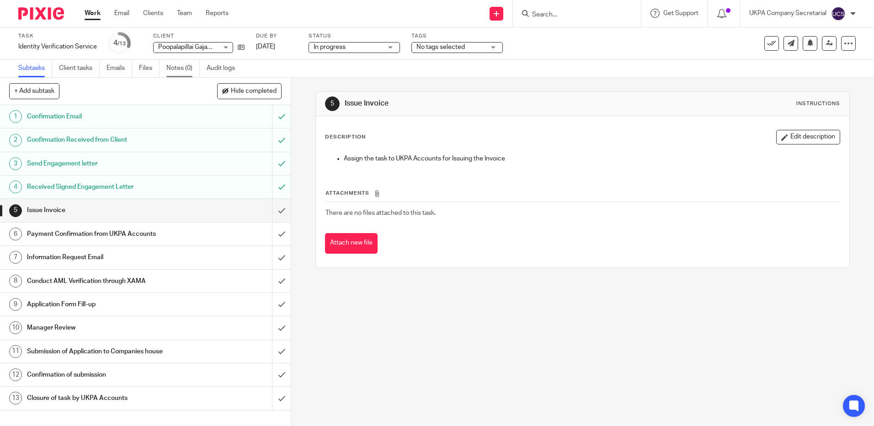
click at [179, 66] on link "Notes (0)" at bounding box center [182, 68] width 33 height 18
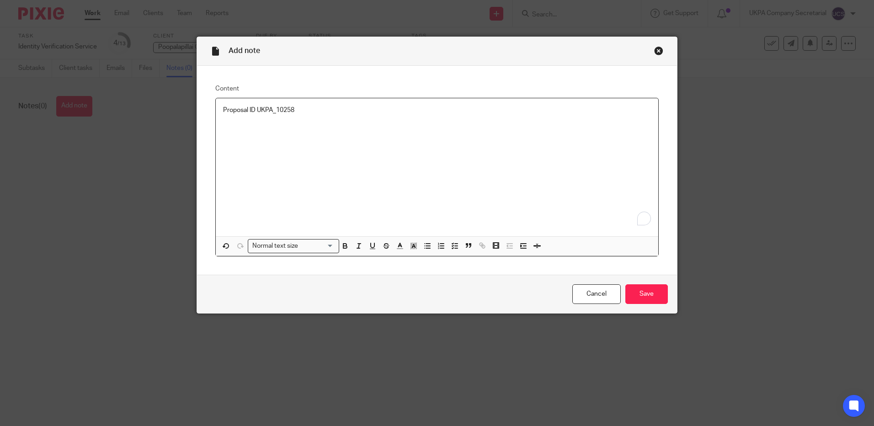
paste div "To enrich screen reader interactions, please activate Accessibility in Grammarl…"
click at [658, 294] on input "Save" at bounding box center [646, 294] width 43 height 20
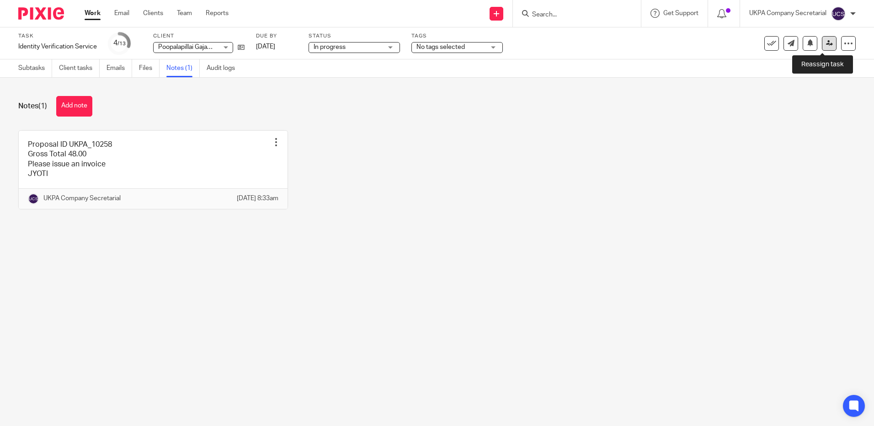
click at [826, 45] on icon at bounding box center [829, 43] width 7 height 7
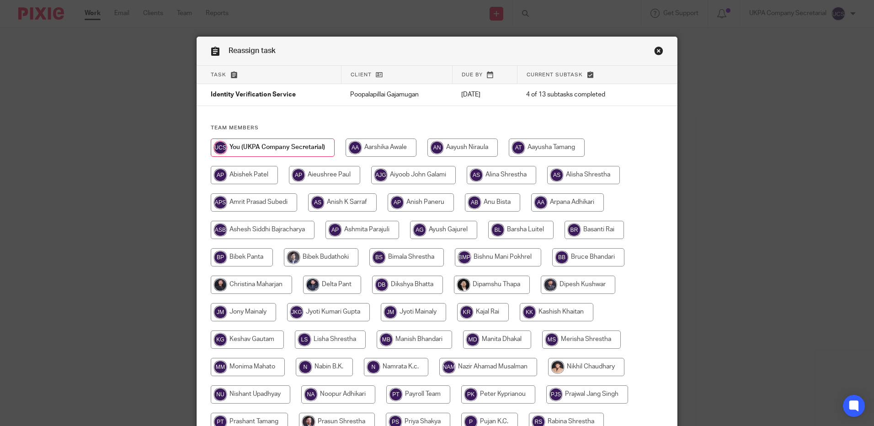
scroll to position [254, 0]
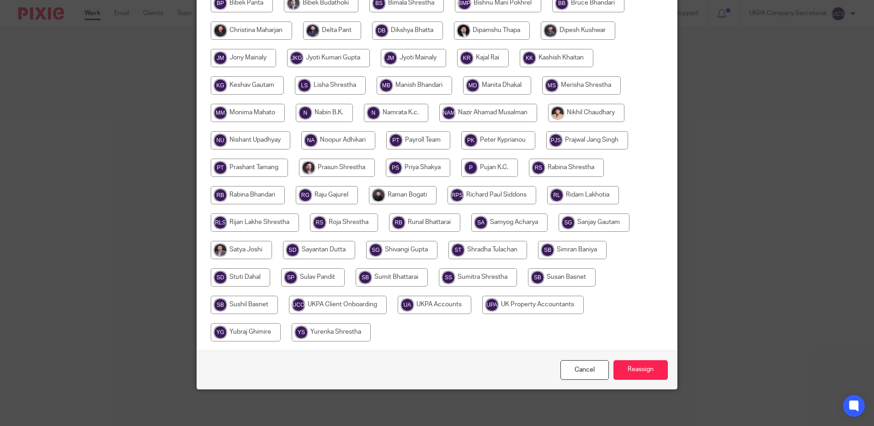
click at [433, 308] on input "radio" at bounding box center [435, 305] width 74 height 18
radio input "true"
click at [622, 372] on input "Reassign" at bounding box center [640, 370] width 54 height 20
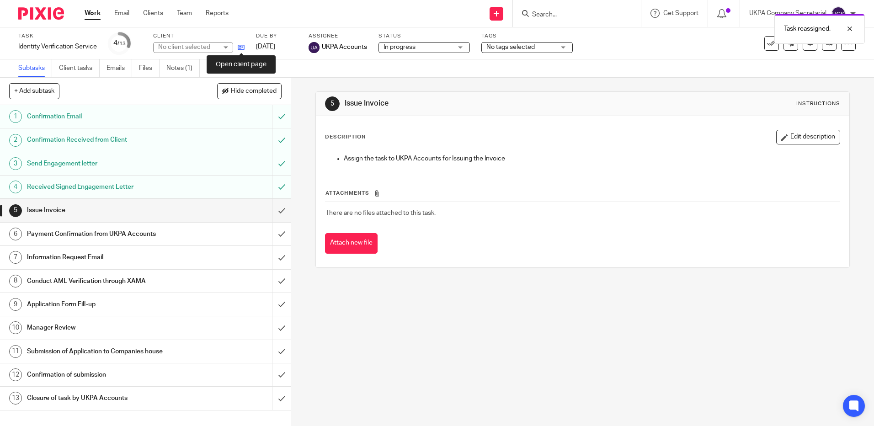
click at [243, 47] on icon at bounding box center [241, 47] width 7 height 7
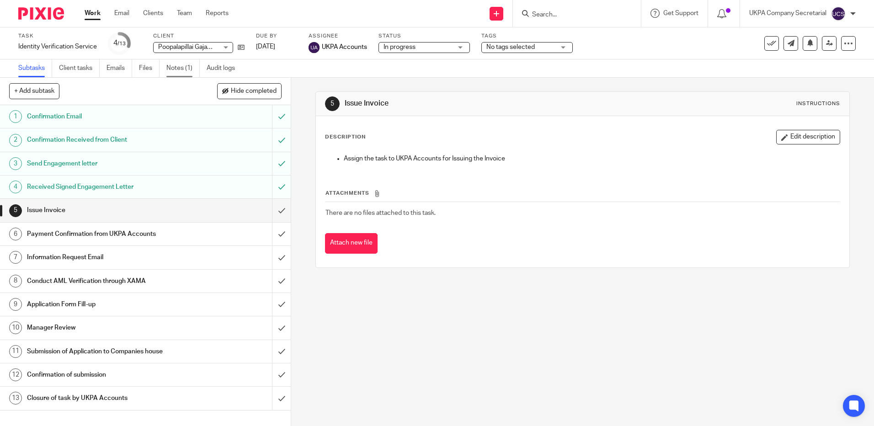
click at [178, 70] on link "Notes (1)" at bounding box center [182, 68] width 33 height 18
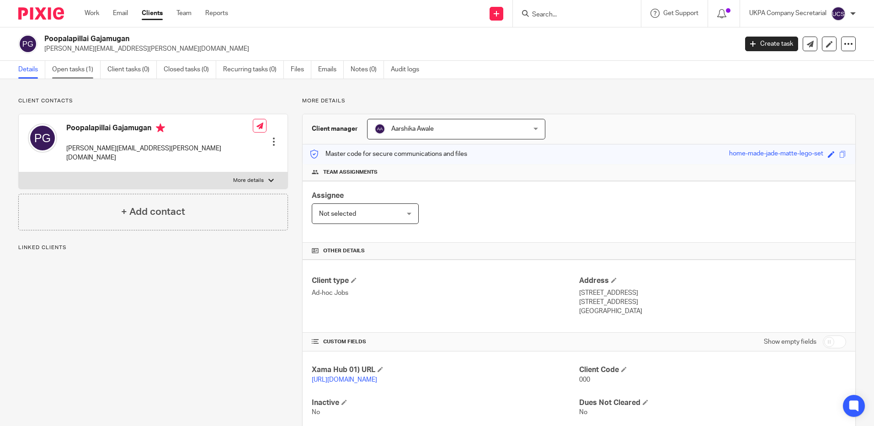
click at [74, 71] on link "Open tasks (1)" at bounding box center [76, 70] width 48 height 18
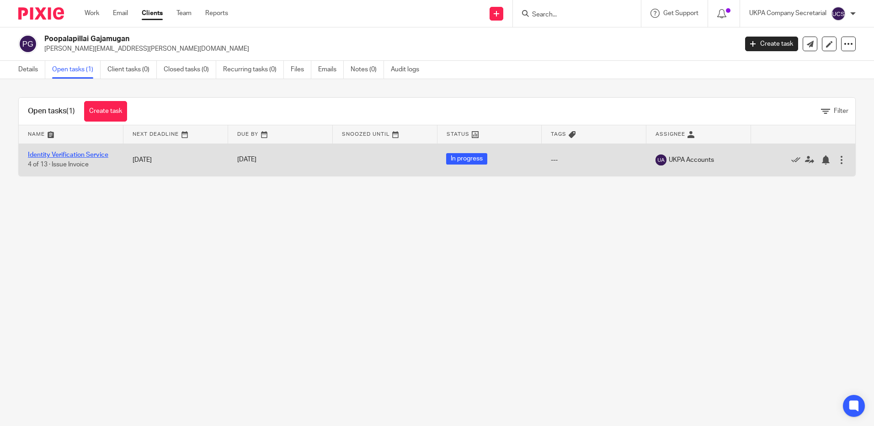
click at [55, 153] on link "Identity Verification Service" at bounding box center [68, 155] width 80 height 6
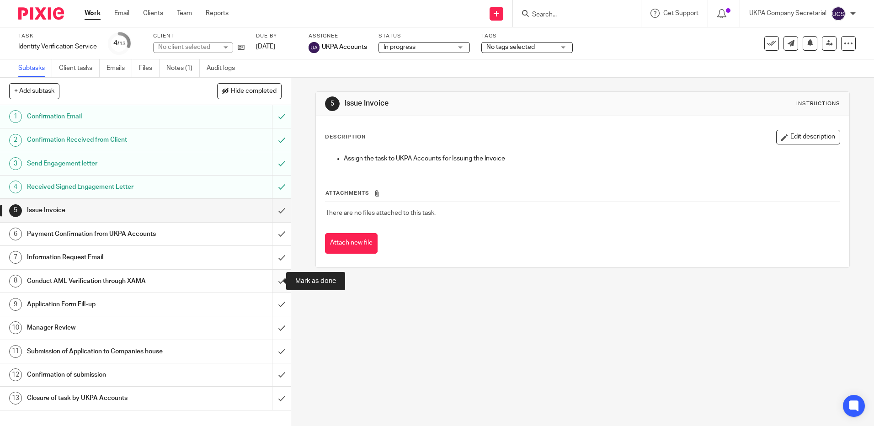
click at [271, 282] on input "submit" at bounding box center [145, 281] width 291 height 23
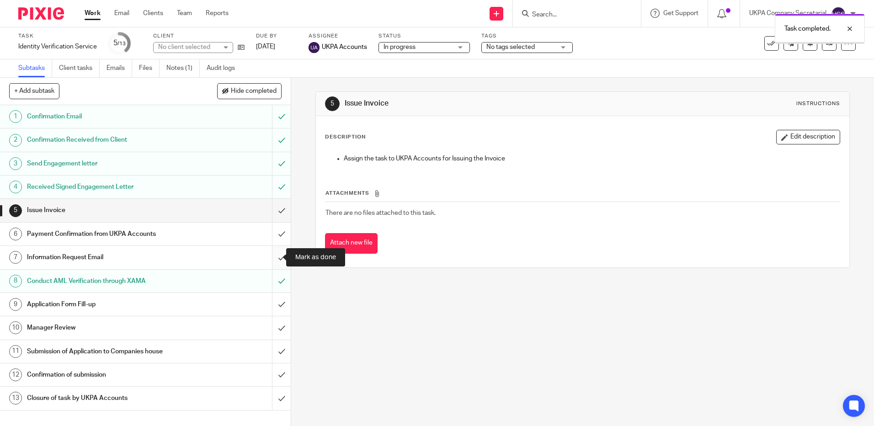
click at [271, 258] on input "submit" at bounding box center [145, 257] width 291 height 23
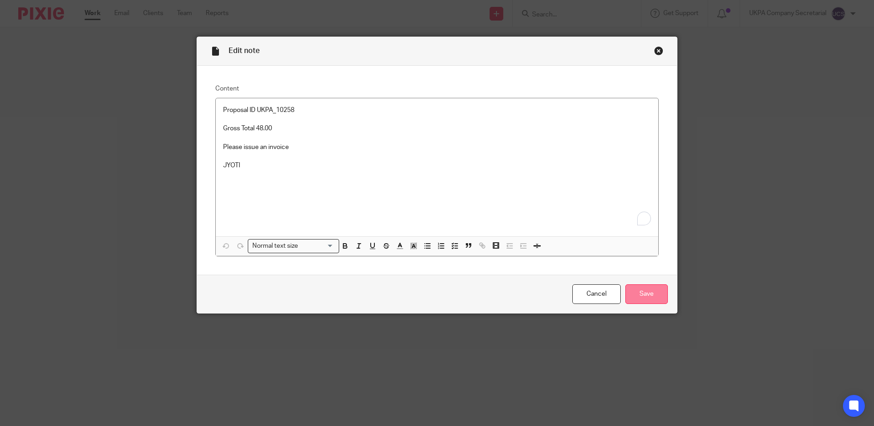
click at [644, 298] on input "Save" at bounding box center [646, 294] width 43 height 20
